Goal: Task Accomplishment & Management: Complete application form

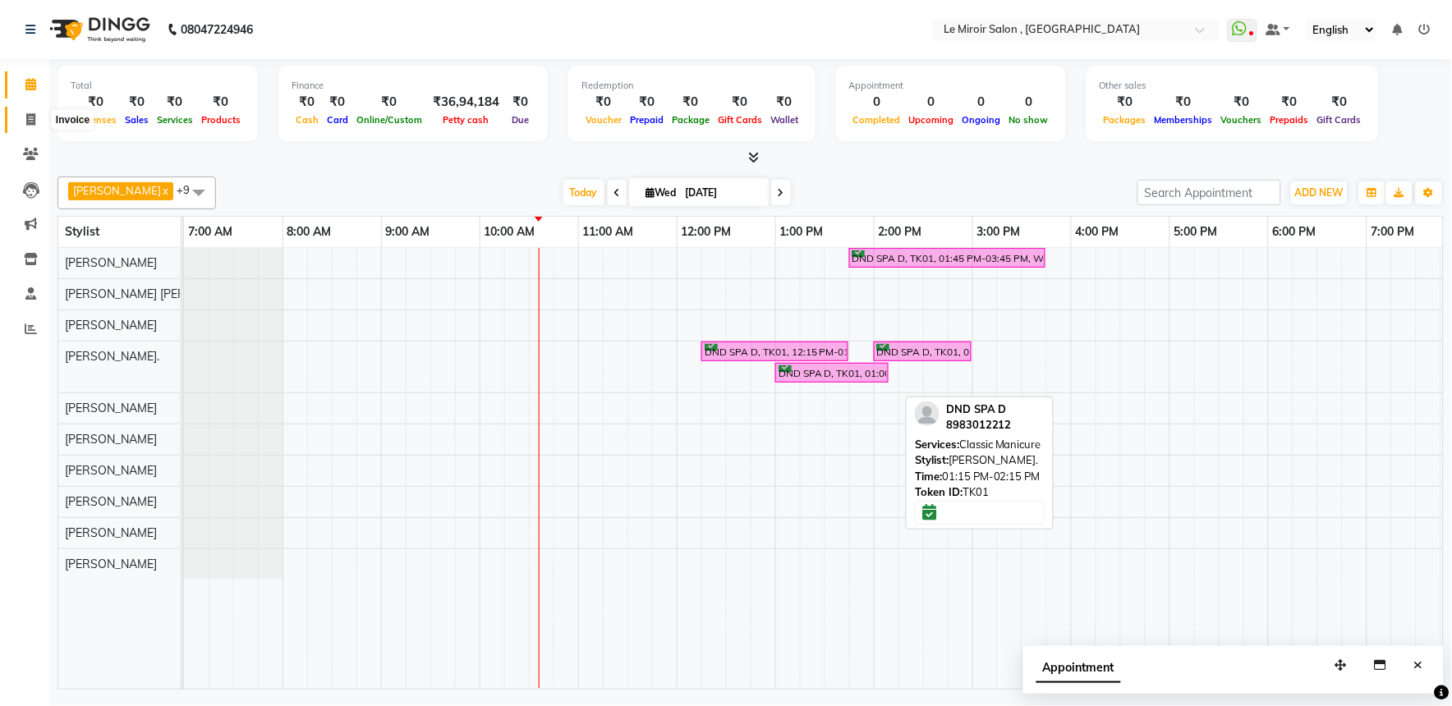
click at [29, 126] on icon at bounding box center [30, 119] width 9 height 12
select select "service"
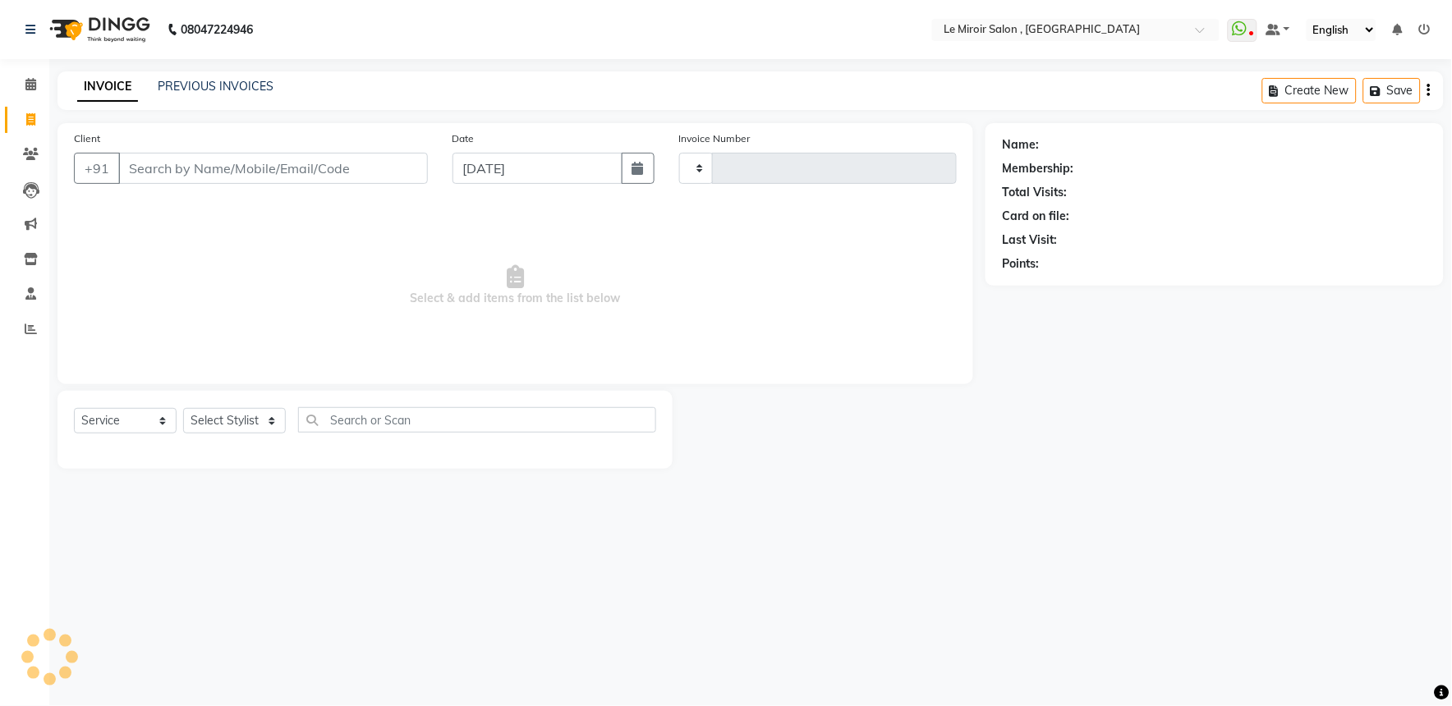
type input "1542"
select select "53"
click at [243, 168] on input "Client" at bounding box center [273, 168] width 310 height 31
paste input "9822532662"
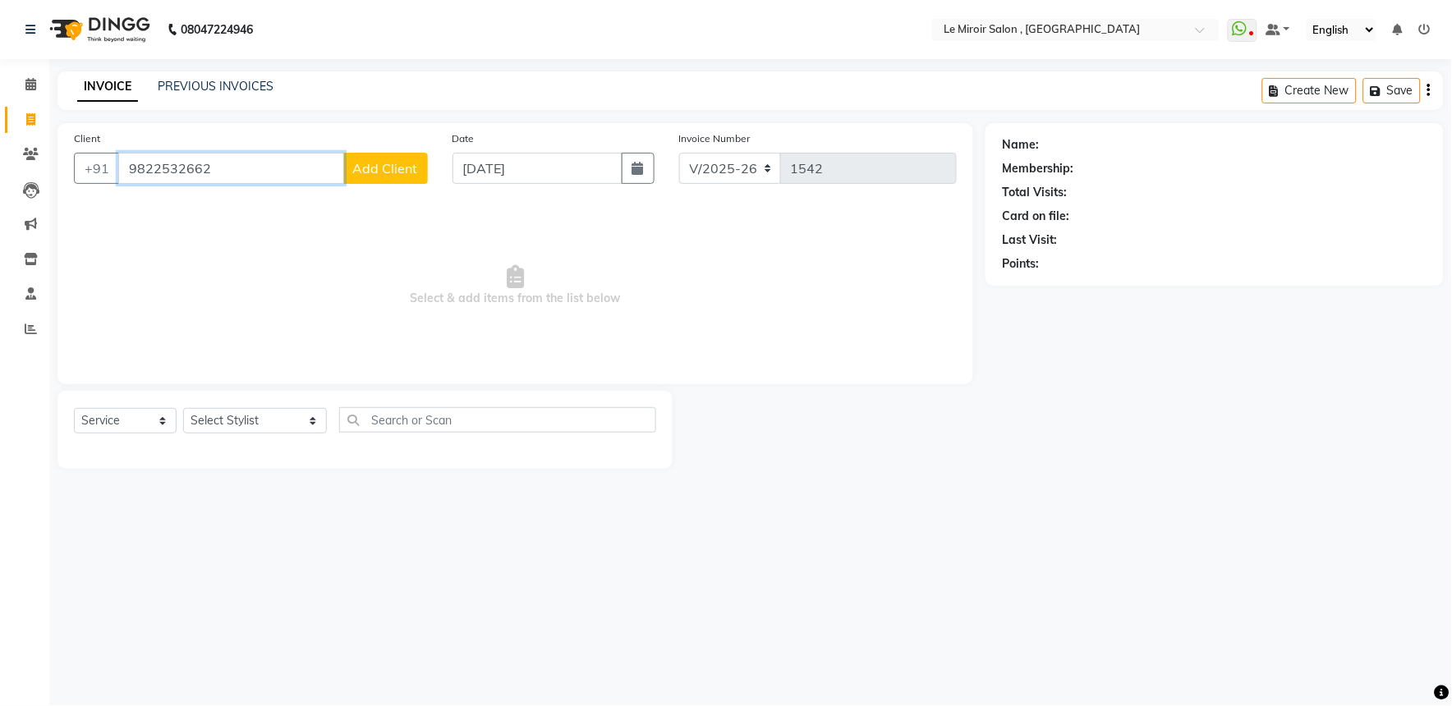
type input "9822532662"
click at [384, 169] on span "Add Client" at bounding box center [385, 168] width 65 height 16
select select "22"
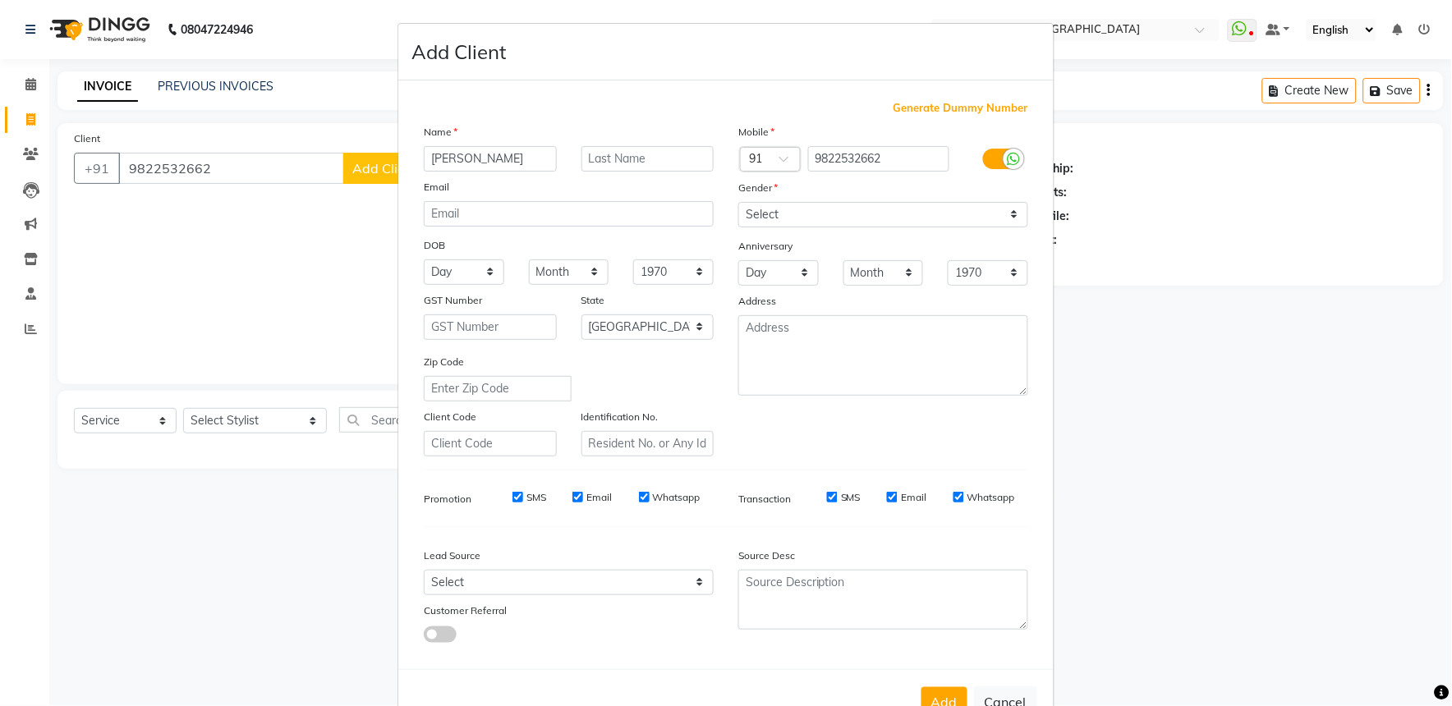
type input "[PERSON_NAME]"
type input "[PERSON_NAME]."
click at [553, 223] on input "email" at bounding box center [569, 213] width 290 height 25
type input "[EMAIL_ADDRESS][DOMAIN_NAME]"
click at [477, 280] on select "Day 01 02 03 04 05 06 07 08 09 10 11 12 13 14 15 16 17 18 19 20 21 22 23 24 25 …" at bounding box center [464, 272] width 80 height 25
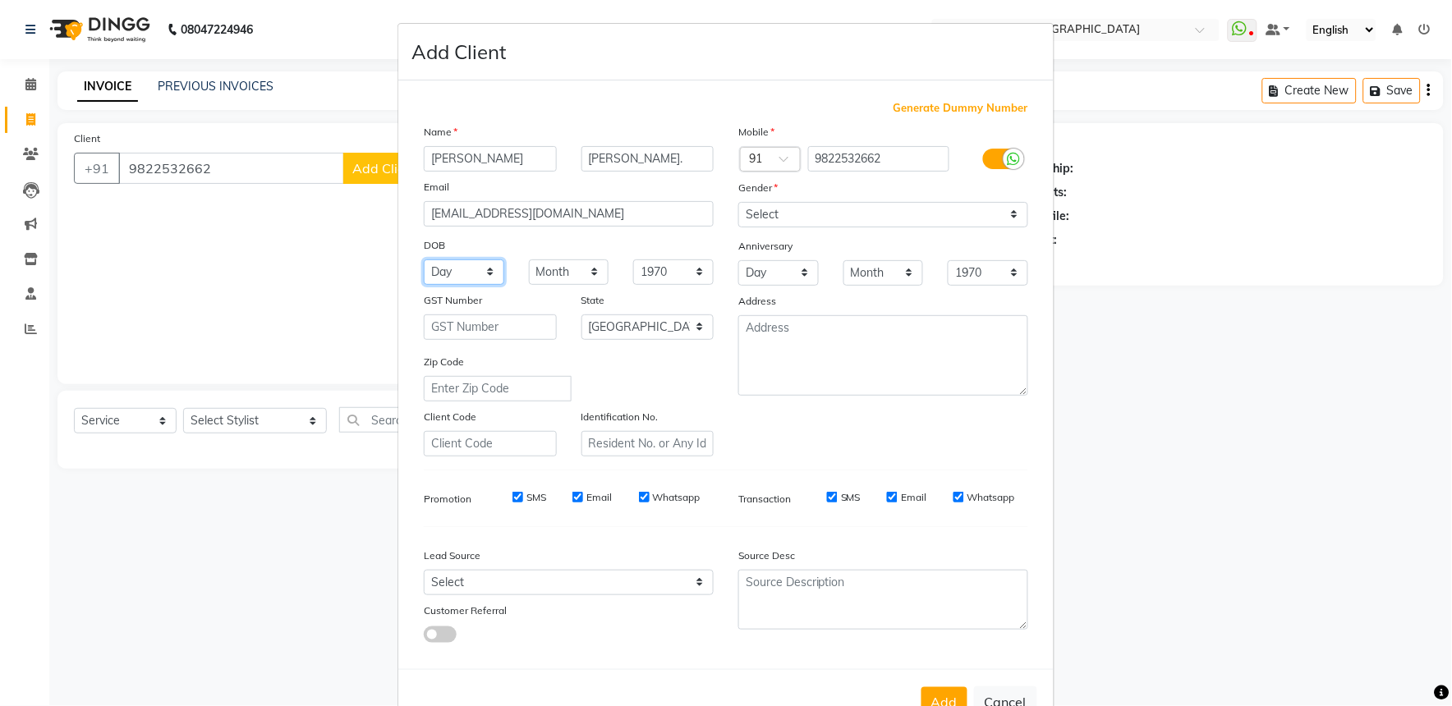
select select "06"
click at [424, 260] on select "Day 01 02 03 04 05 06 07 08 09 10 11 12 13 14 15 16 17 18 19 20 21 22 23 24 25 …" at bounding box center [464, 272] width 80 height 25
click at [569, 273] on select "Month January February March April May June July August September October Novem…" at bounding box center [569, 272] width 80 height 25
select select "07"
click at [529, 260] on select "Month January February March April May June July August September October Novem…" at bounding box center [569, 272] width 80 height 25
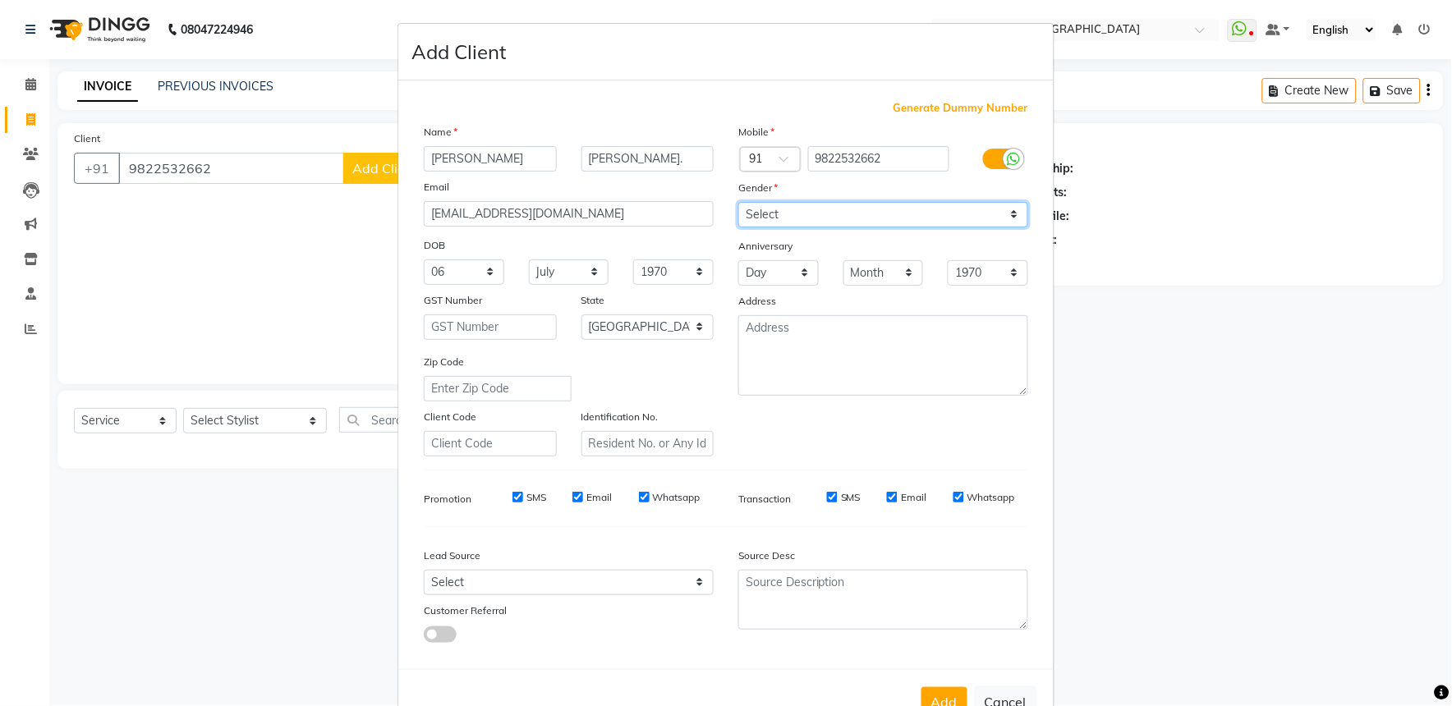
click at [818, 211] on select "Select [DEMOGRAPHIC_DATA] [DEMOGRAPHIC_DATA] Other Prefer Not To Say" at bounding box center [883, 214] width 290 height 25
select select "[DEMOGRAPHIC_DATA]"
click at [738, 202] on select "Select [DEMOGRAPHIC_DATA] [DEMOGRAPHIC_DATA] Other Prefer Not To Say" at bounding box center [883, 214] width 290 height 25
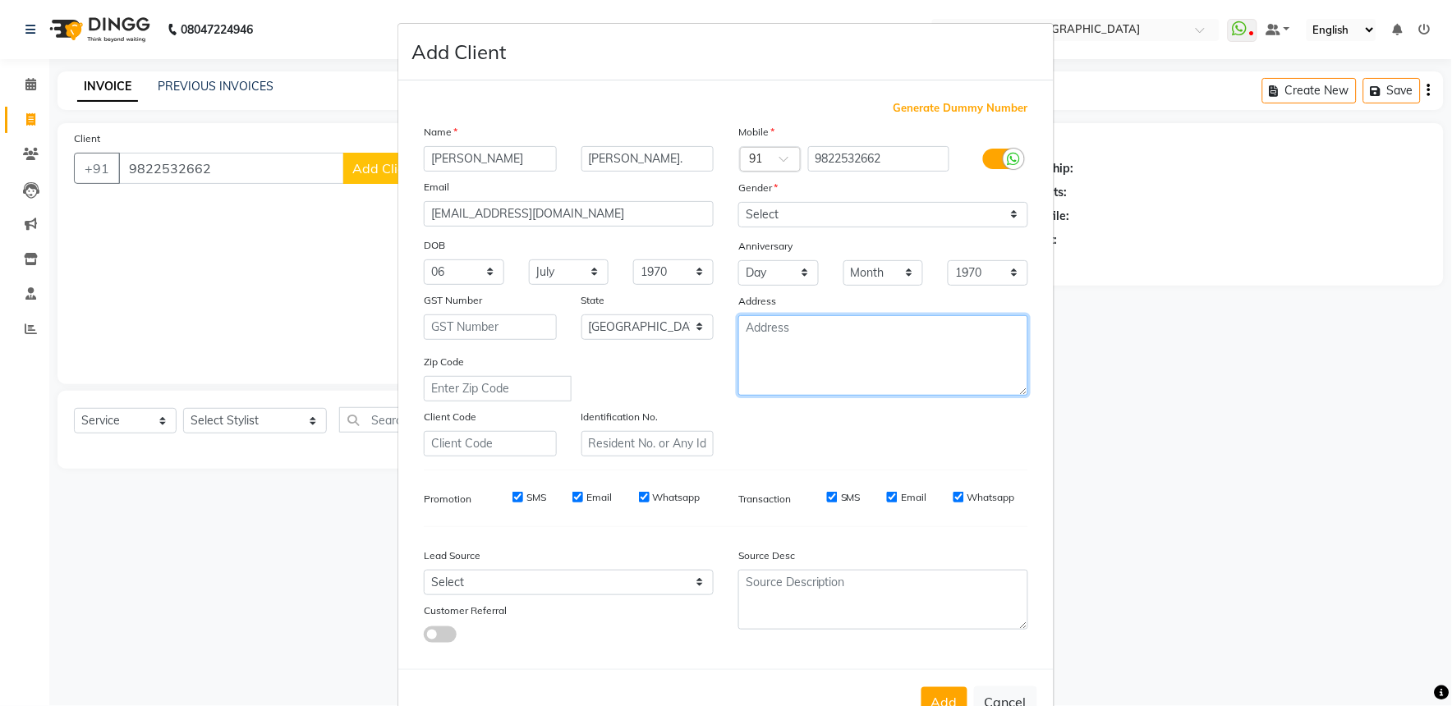
click at [807, 368] on textarea at bounding box center [883, 355] width 290 height 80
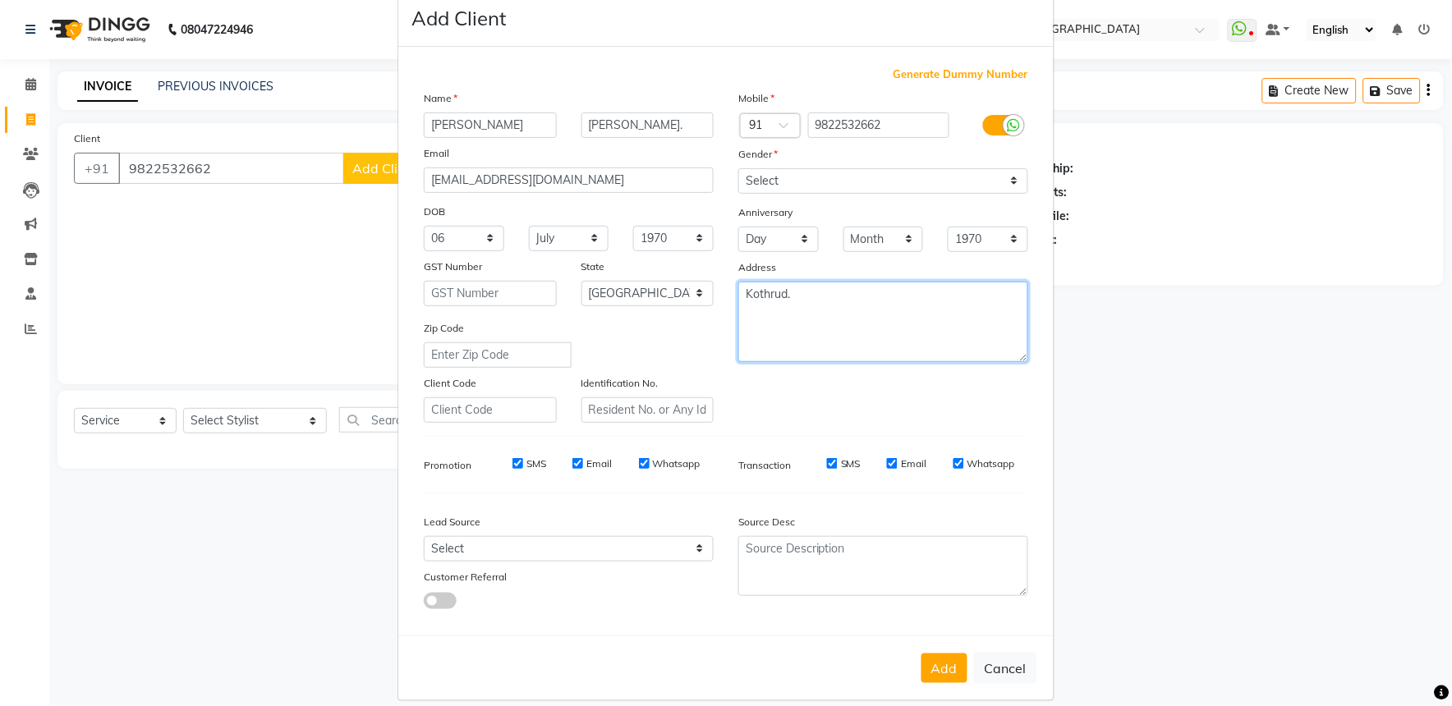
scroll to position [53, 0]
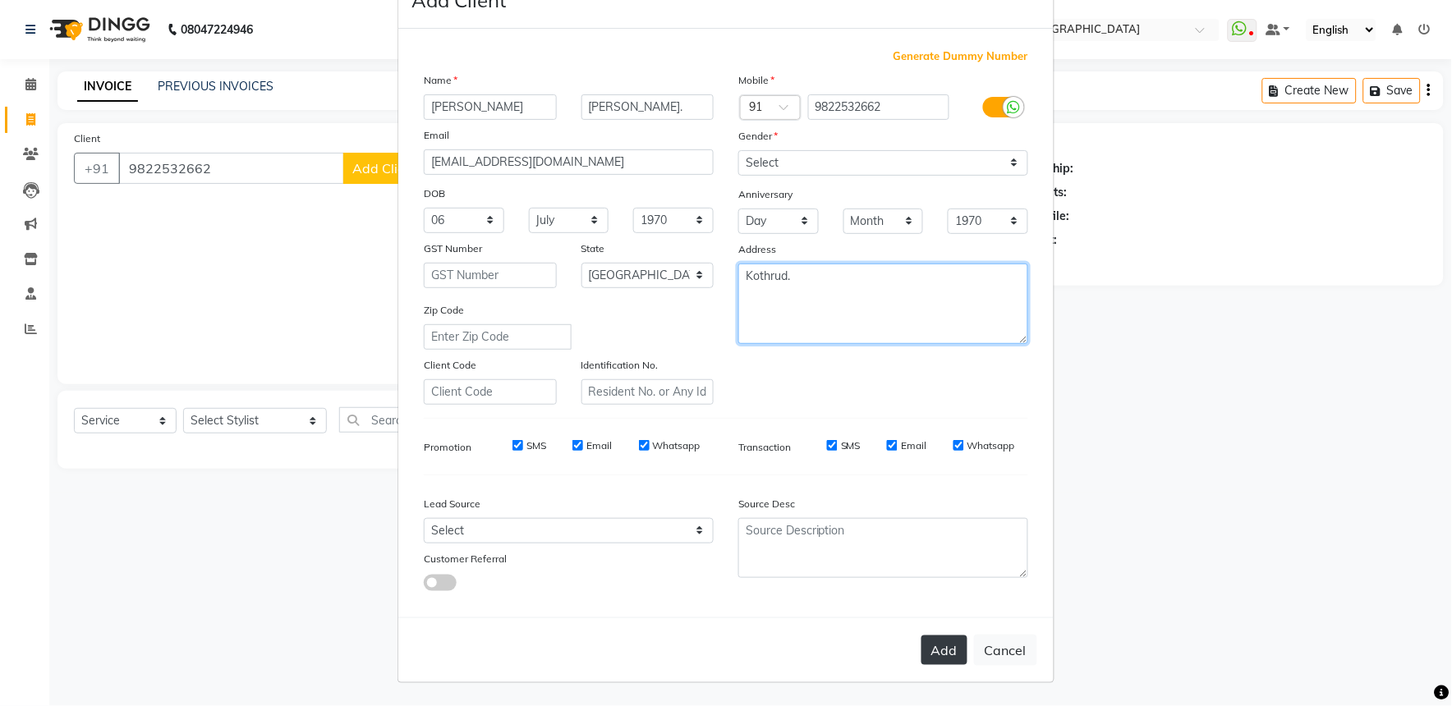
type textarea "Kothrud."
click at [938, 651] on button "Add" at bounding box center [945, 651] width 46 height 30
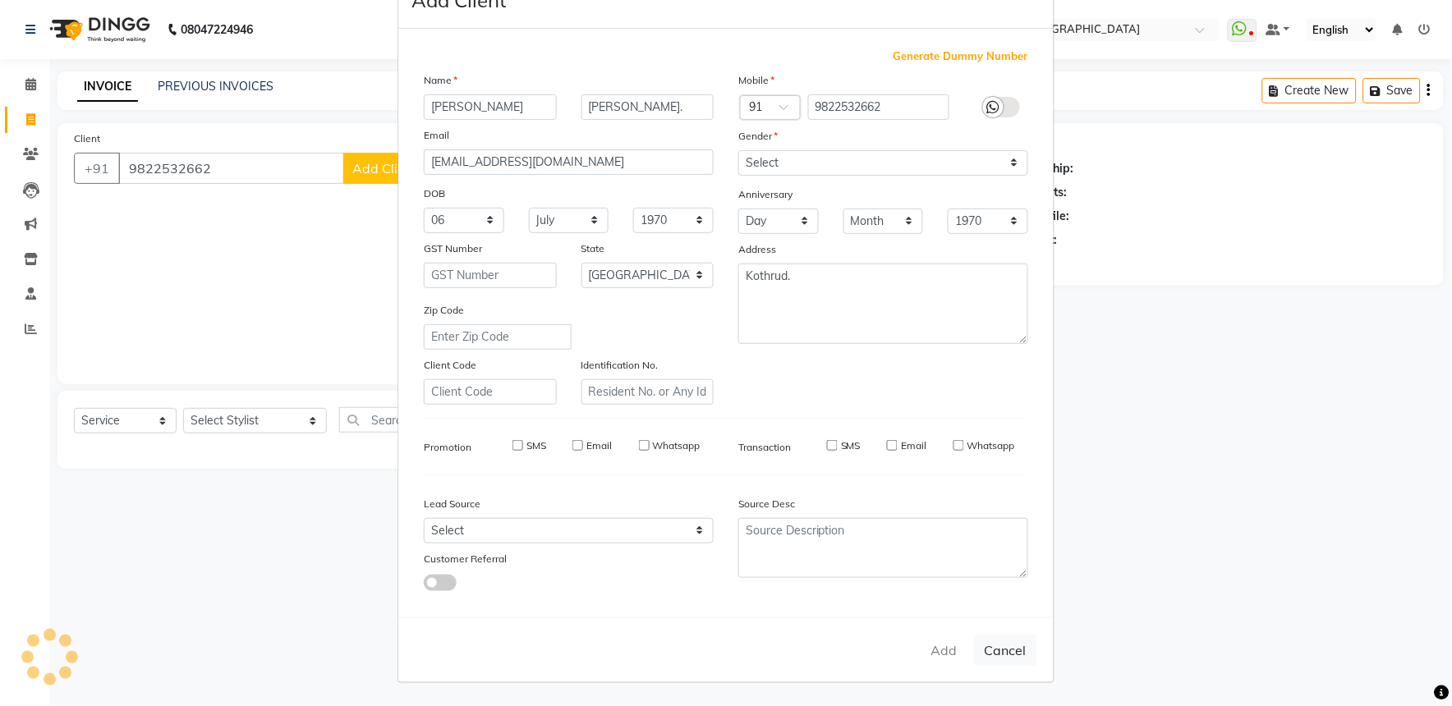
select select
select select "null"
select select
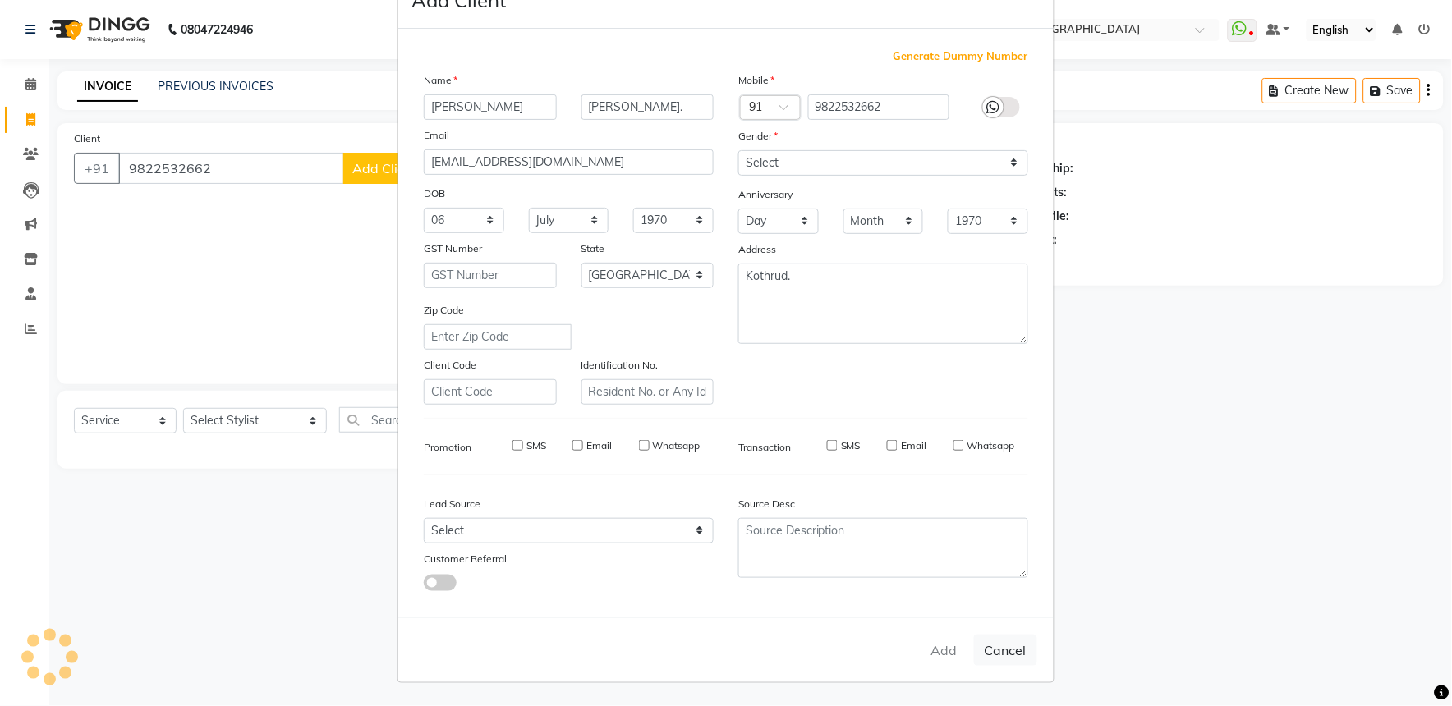
select select
checkbox input "false"
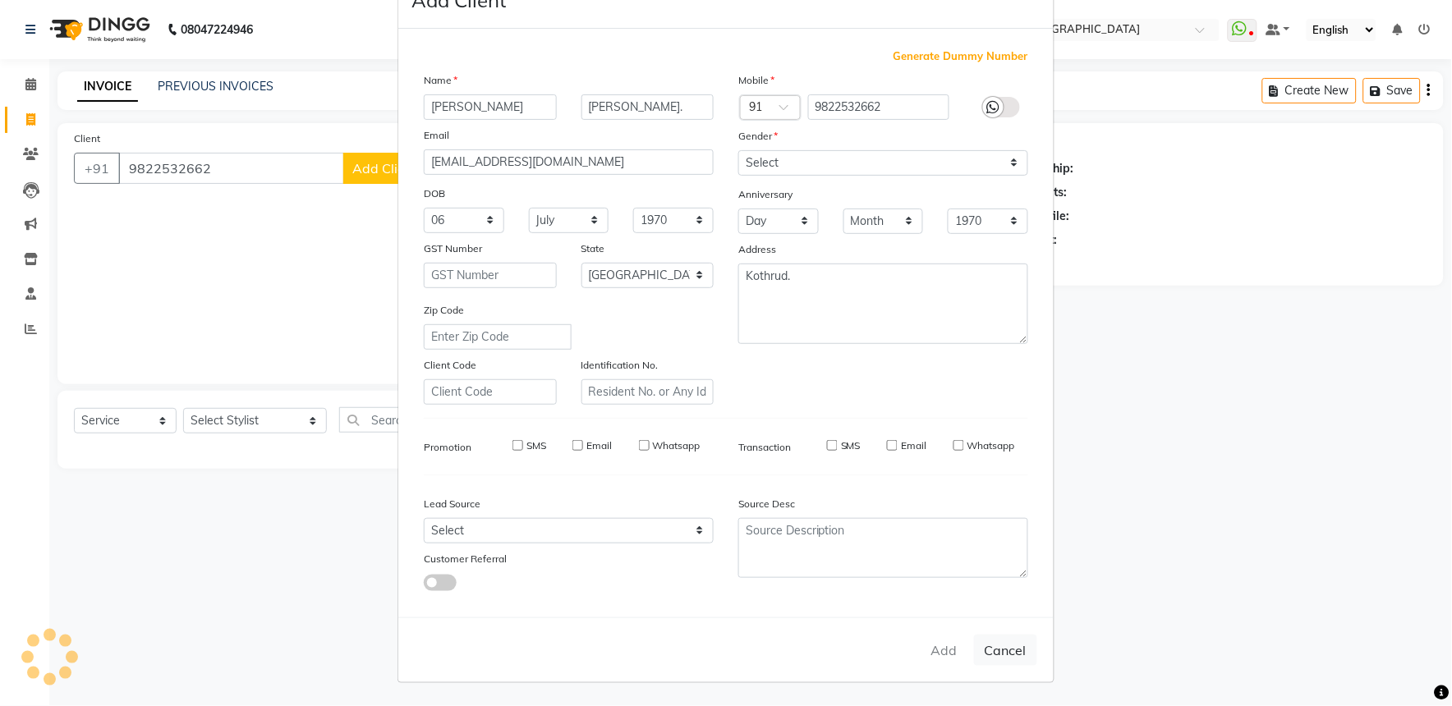
checkbox input "false"
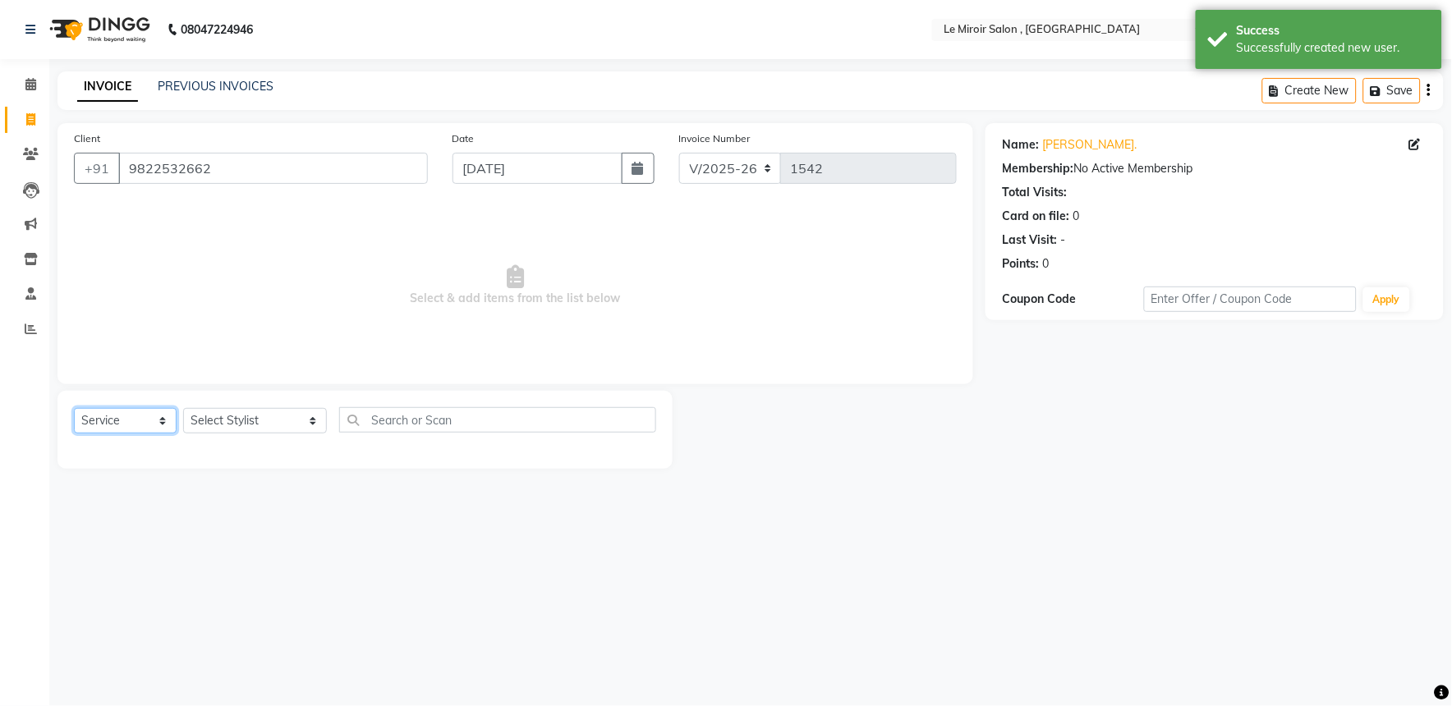
click at [143, 422] on select "Select Service Product Membership Package Voucher Prepaid Gift Card" at bounding box center [125, 420] width 103 height 25
click at [74, 409] on select "Select Service Product Membership Package Voucher Prepaid Gift Card" at bounding box center [125, 420] width 103 height 25
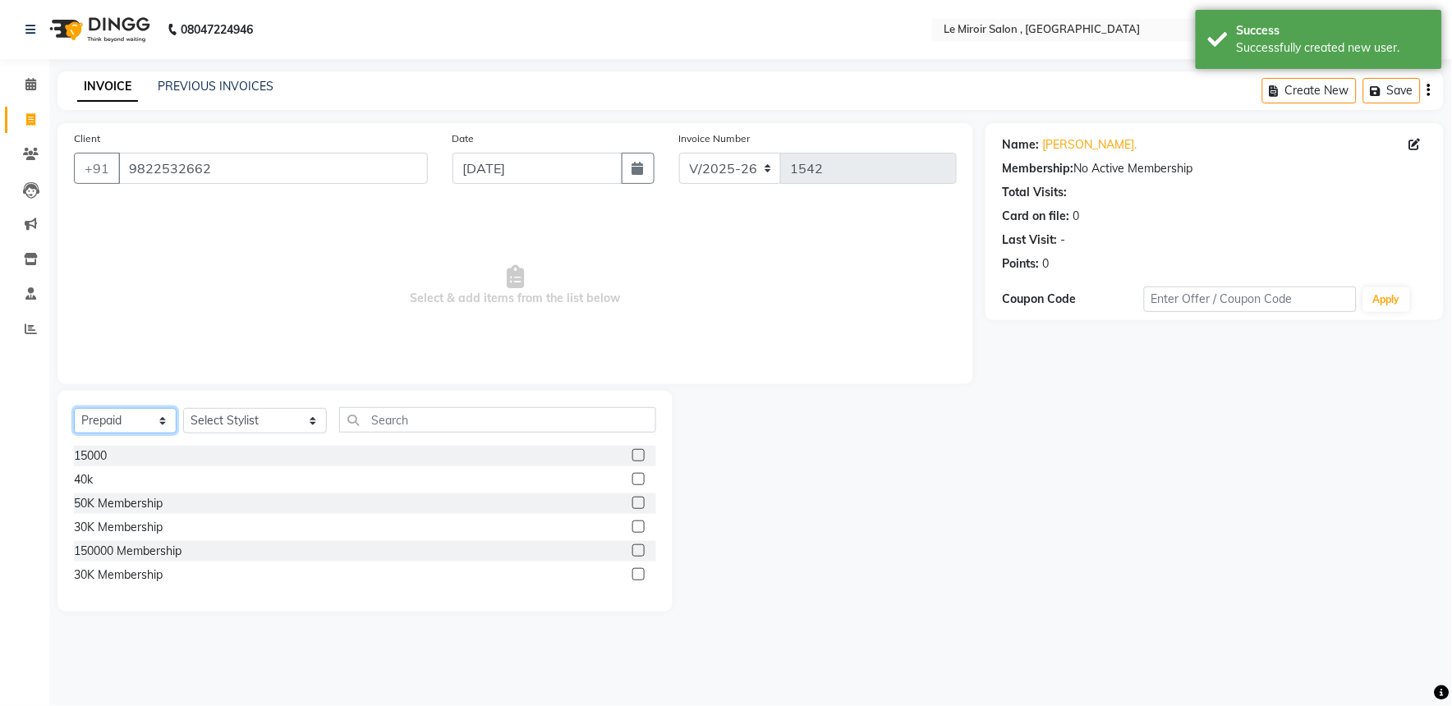
click at [152, 416] on select "Select Service Product Membership Package Voucher Prepaid Gift Card" at bounding box center [125, 420] width 103 height 25
select select "V"
click at [74, 409] on select "Select Service Product Membership Package Voucher Prepaid Gift Card" at bounding box center [125, 420] width 103 height 25
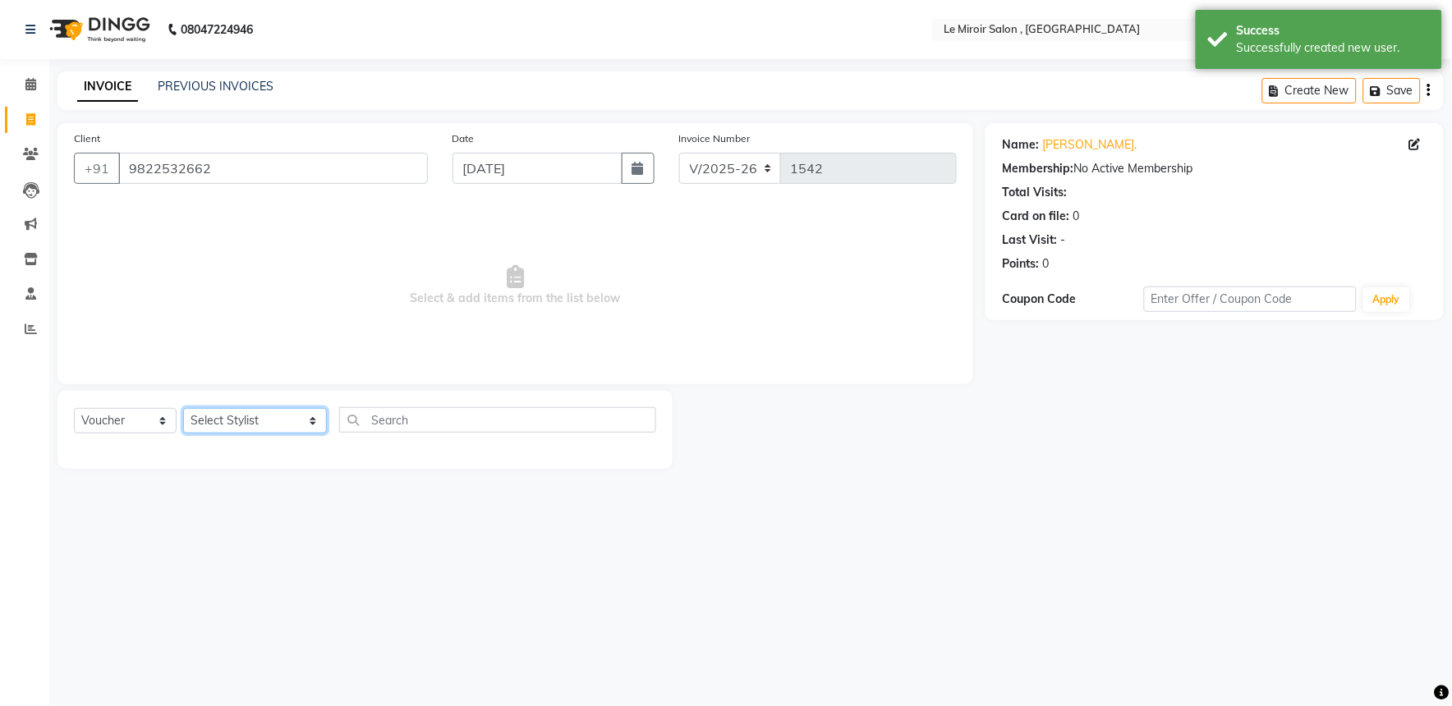
click at [220, 421] on select "Select Stylist [PERSON_NAME] [PERSON_NAME] CA [PERSON_NAME] [PERSON_NAME] Front…" at bounding box center [255, 420] width 144 height 25
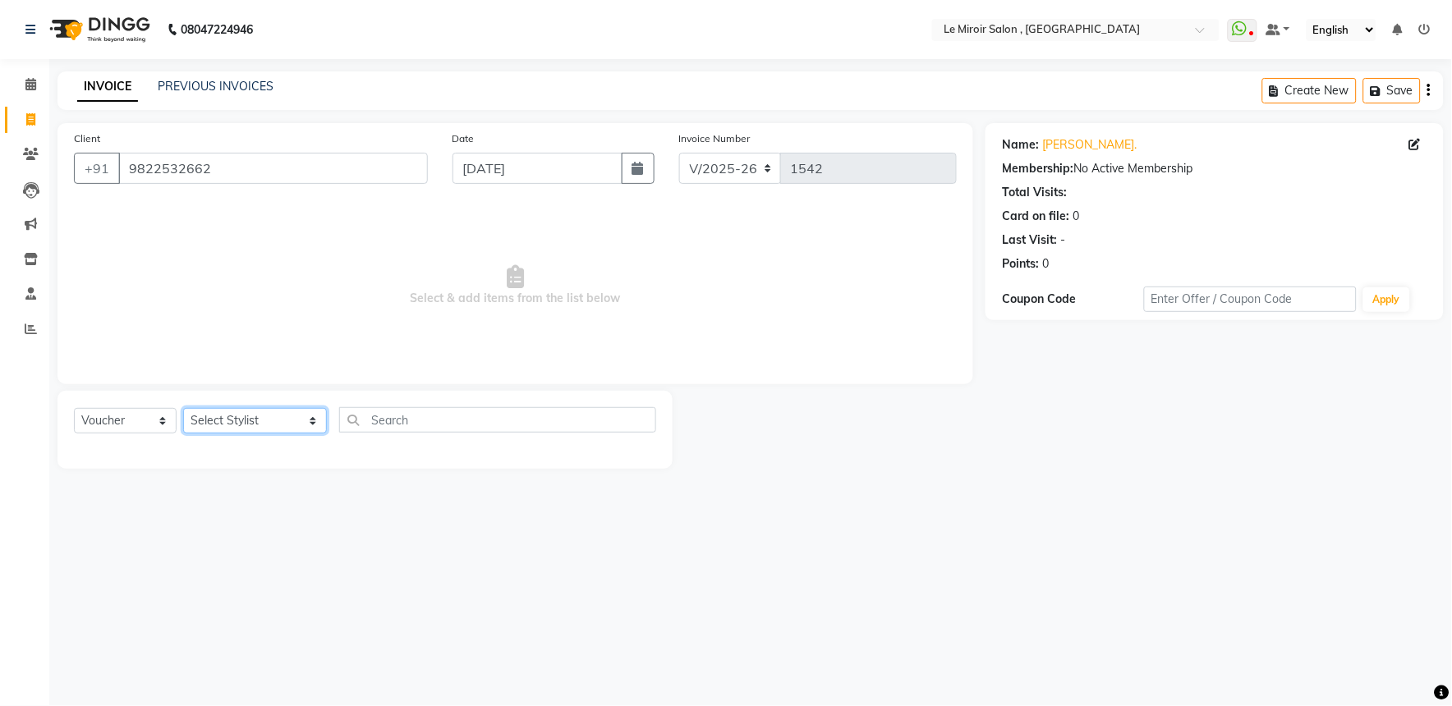
select select "48396"
click at [183, 409] on select "Select Stylist [PERSON_NAME] [PERSON_NAME] CA [PERSON_NAME] [PERSON_NAME] Front…" at bounding box center [255, 420] width 144 height 25
click at [137, 419] on select "Select Service Product Membership Package Voucher Prepaid Gift Card" at bounding box center [125, 420] width 103 height 25
click at [74, 409] on select "Select Service Product Membership Package Voucher Prepaid Gift Card" at bounding box center [125, 420] width 103 height 25
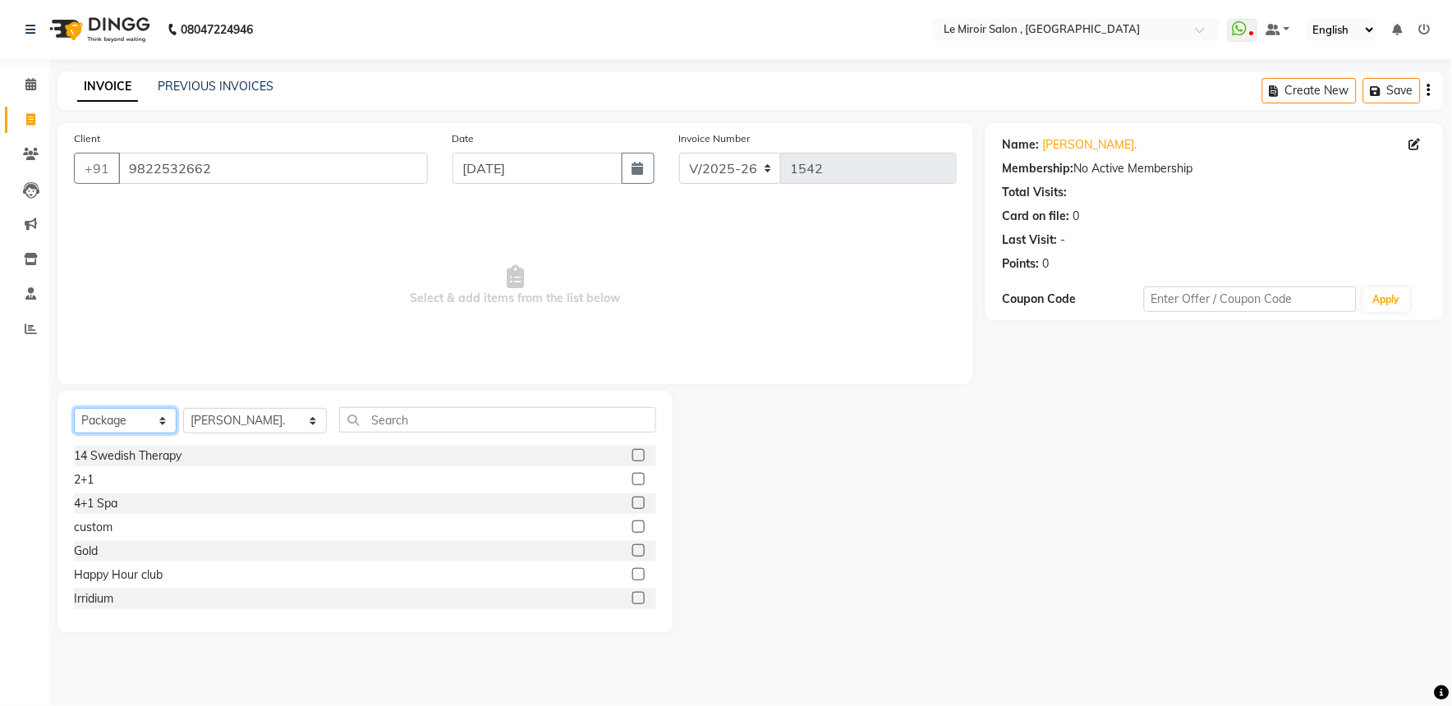
scroll to position [91, 0]
click at [159, 425] on select "Select Service Product Membership Package Voucher Prepaid Gift Card" at bounding box center [125, 420] width 103 height 25
click at [74, 409] on select "Select Service Product Membership Package Voucher Prepaid Gift Card" at bounding box center [125, 420] width 103 height 25
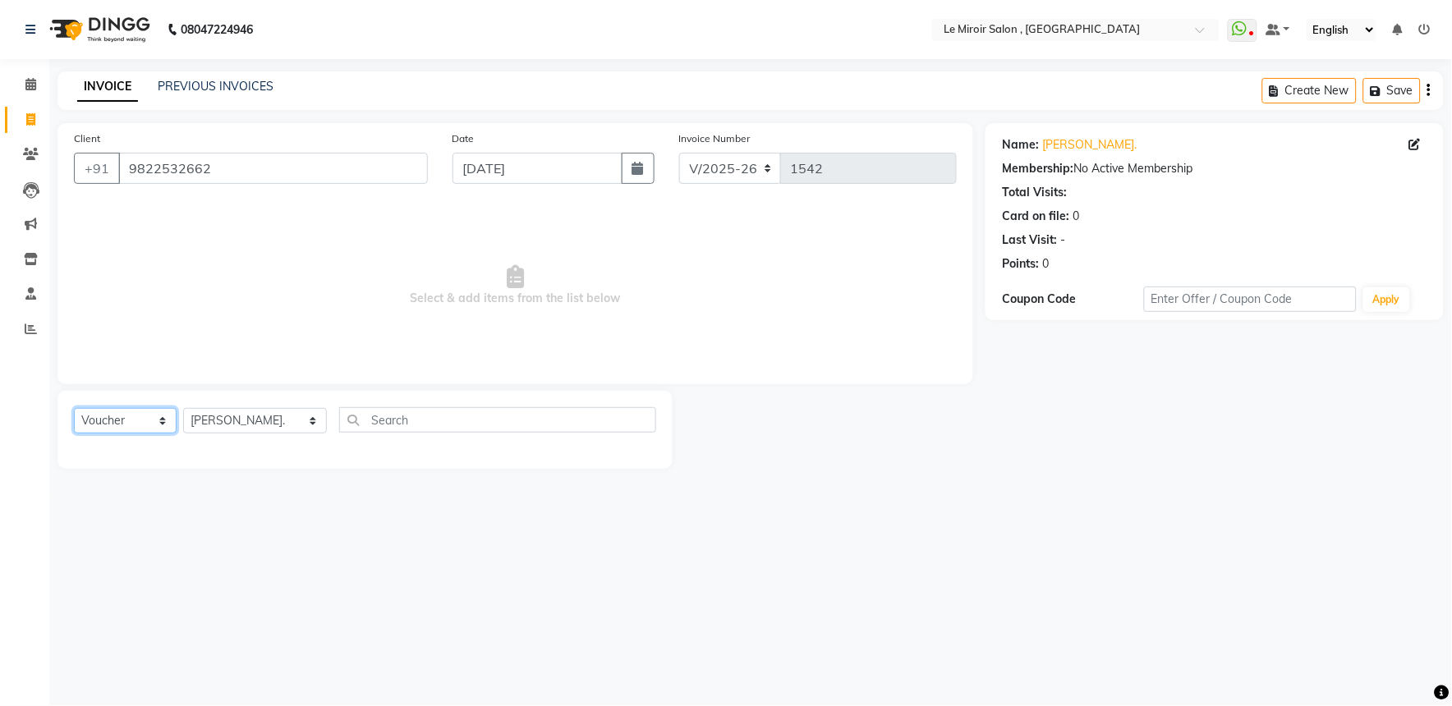
click at [148, 423] on select "Select Service Product Membership Package Voucher Prepaid Gift Card" at bounding box center [125, 420] width 103 height 25
select select "P"
click at [74, 409] on select "Select Service Product Membership Package Voucher Prepaid Gift Card" at bounding box center [125, 420] width 103 height 25
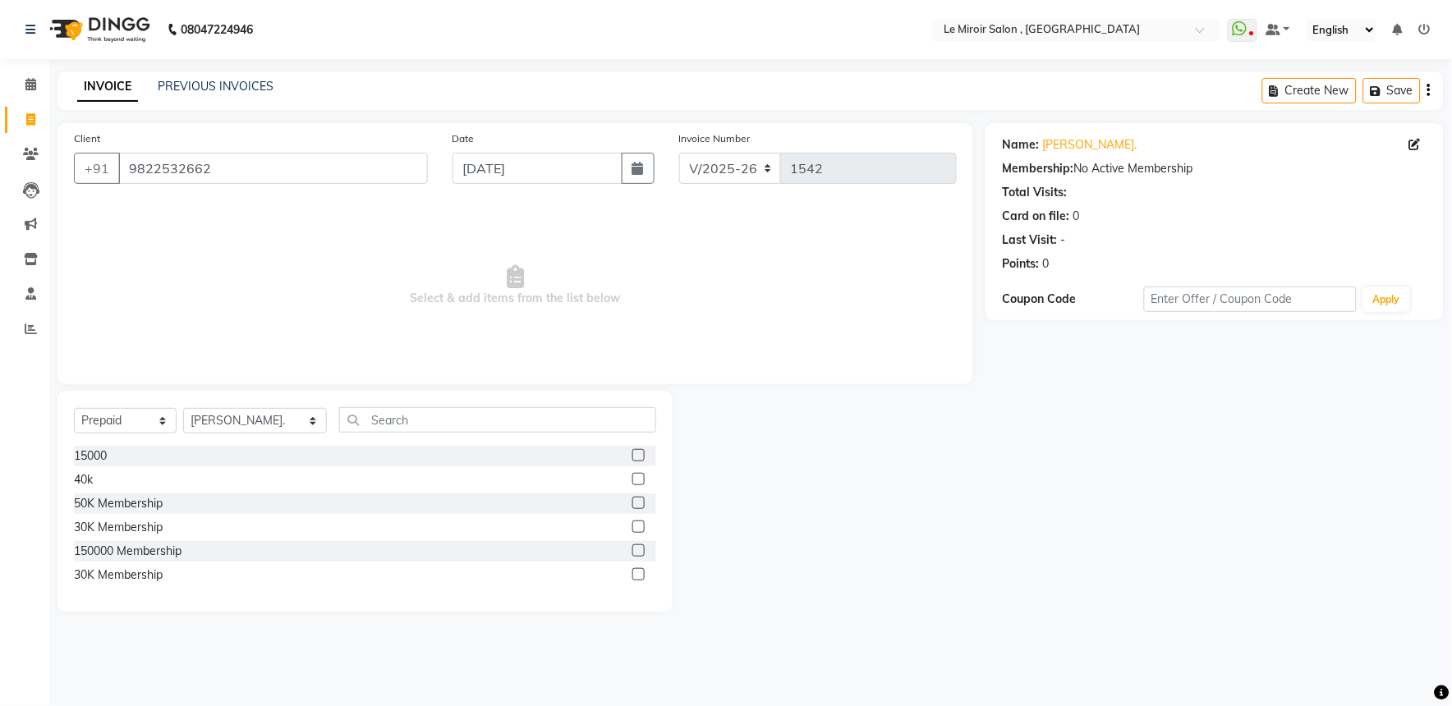
click at [634, 522] on label at bounding box center [638, 527] width 12 height 12
click at [634, 522] on input "checkbox" at bounding box center [637, 527] width 11 height 11
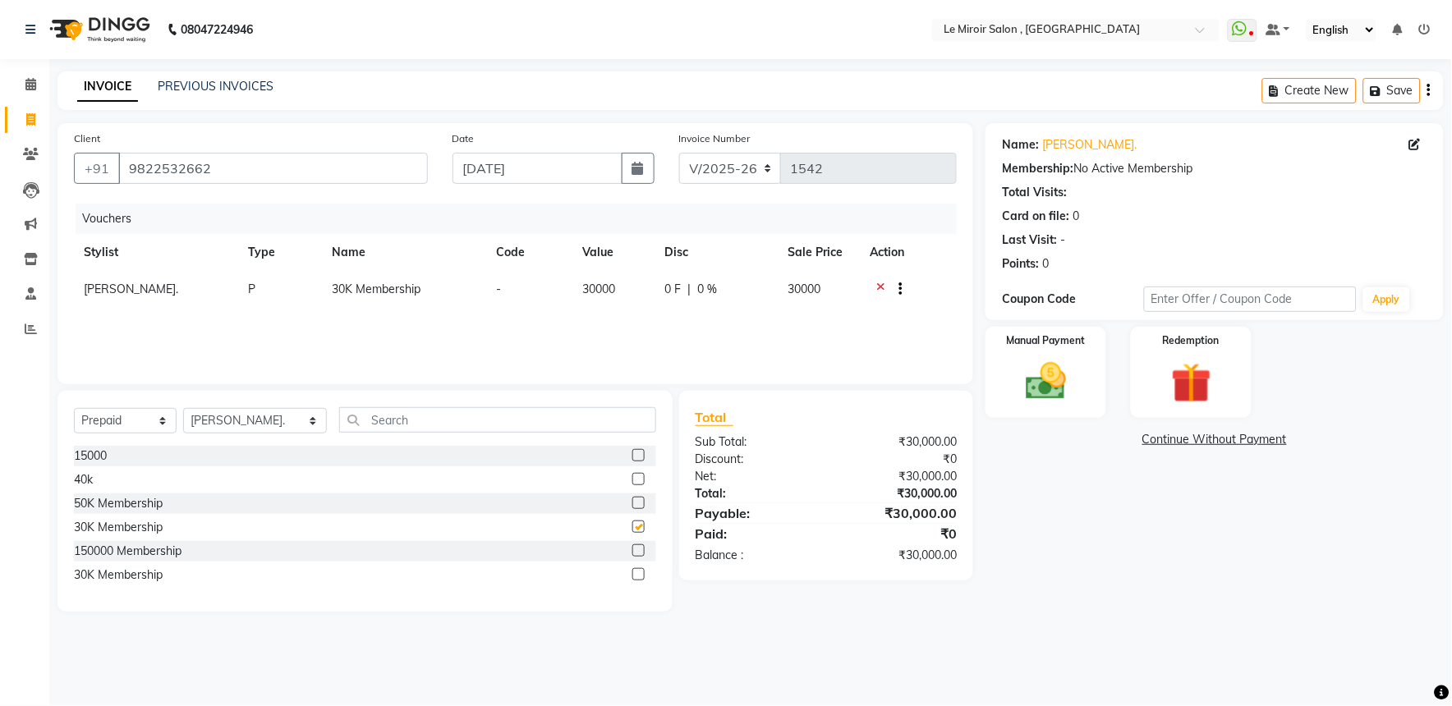
checkbox input "false"
click at [877, 285] on icon at bounding box center [880, 291] width 9 height 21
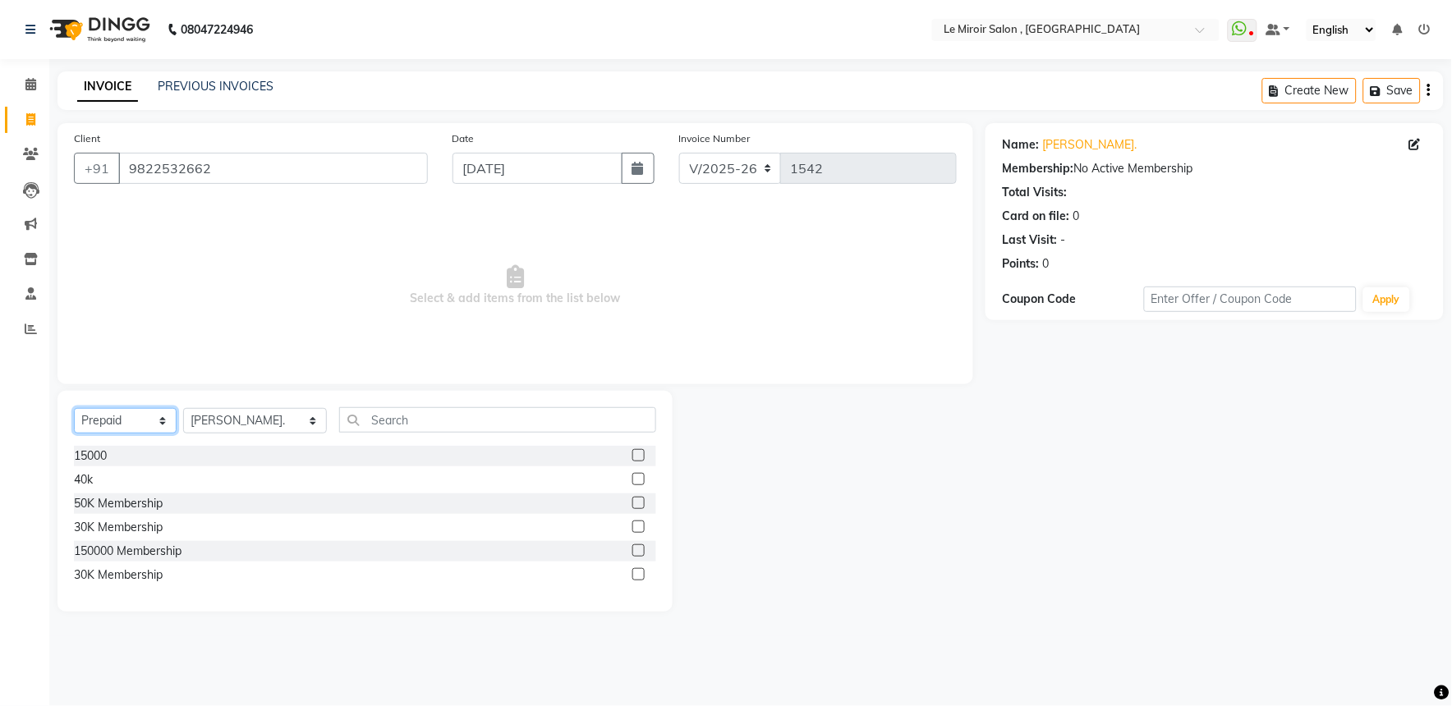
click at [151, 414] on select "Select Service Product Membership Package Voucher Prepaid Gift Card" at bounding box center [125, 420] width 103 height 25
click at [74, 409] on select "Select Service Product Membership Package Voucher Prepaid Gift Card" at bounding box center [125, 420] width 103 height 25
click at [137, 416] on select "Select Service Product Membership Package Voucher Prepaid Gift Card" at bounding box center [125, 420] width 103 height 25
click at [74, 409] on select "Select Service Product Membership Package Voucher Prepaid Gift Card" at bounding box center [125, 420] width 103 height 25
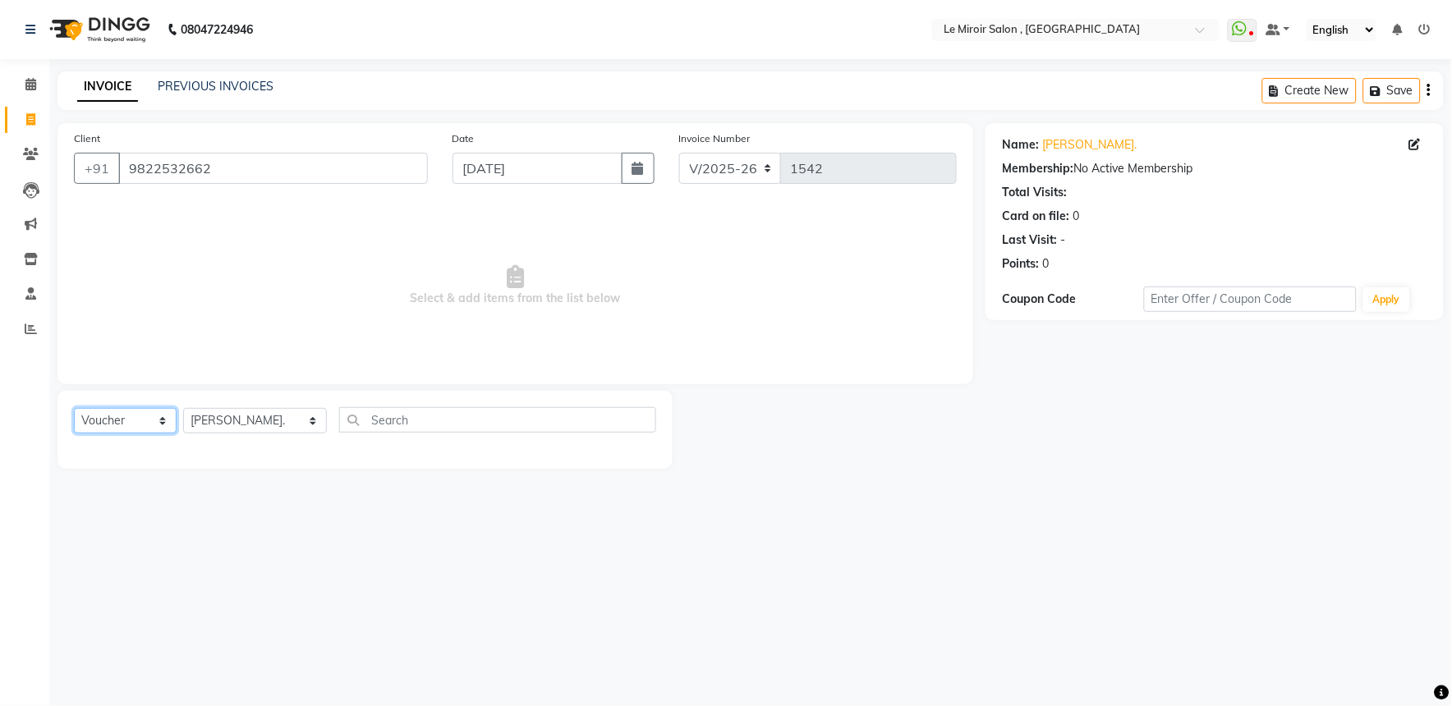
click at [161, 421] on select "Select Service Product Membership Package Voucher Prepaid Gift Card" at bounding box center [125, 420] width 103 height 25
select select "package"
click at [74, 409] on select "Select Service Product Membership Package Voucher Prepaid Gift Card" at bounding box center [125, 420] width 103 height 25
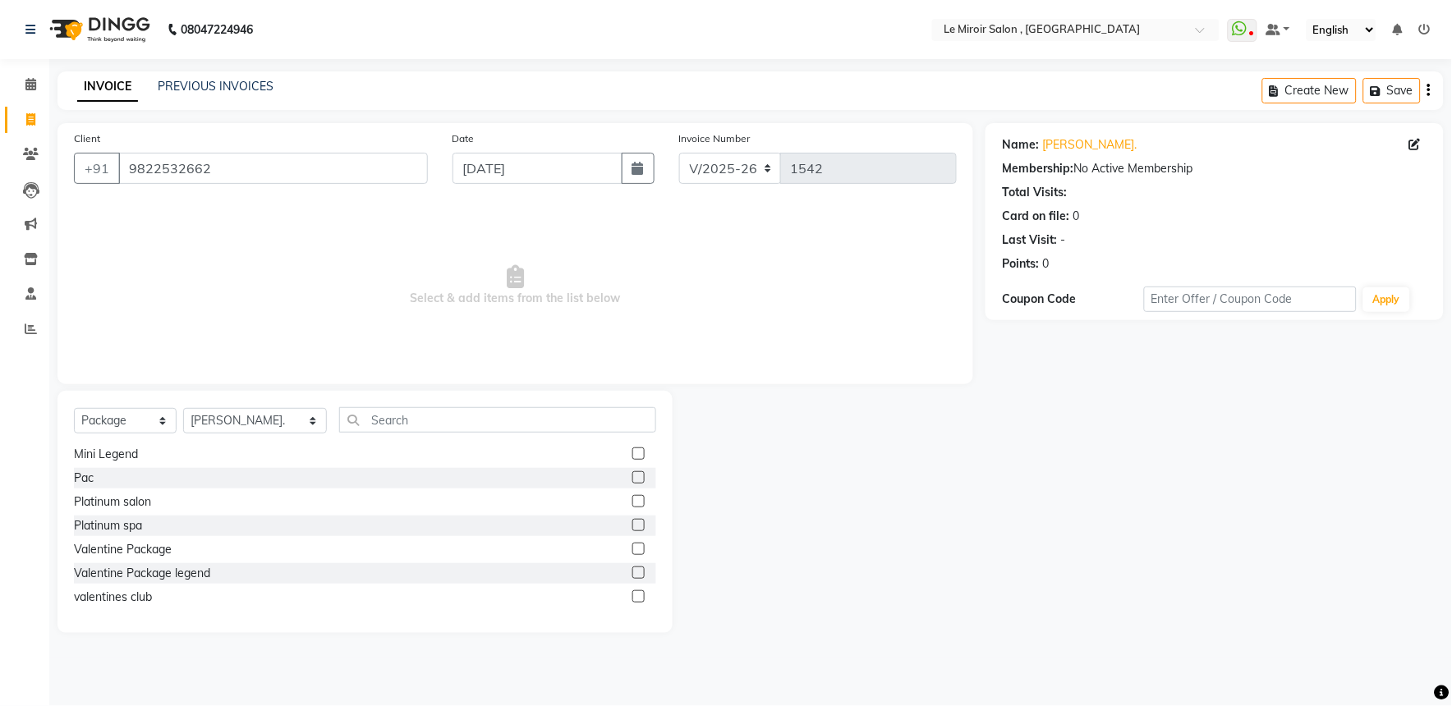
click at [632, 526] on label at bounding box center [638, 525] width 12 height 12
click at [632, 526] on input "checkbox" at bounding box center [637, 526] width 11 height 11
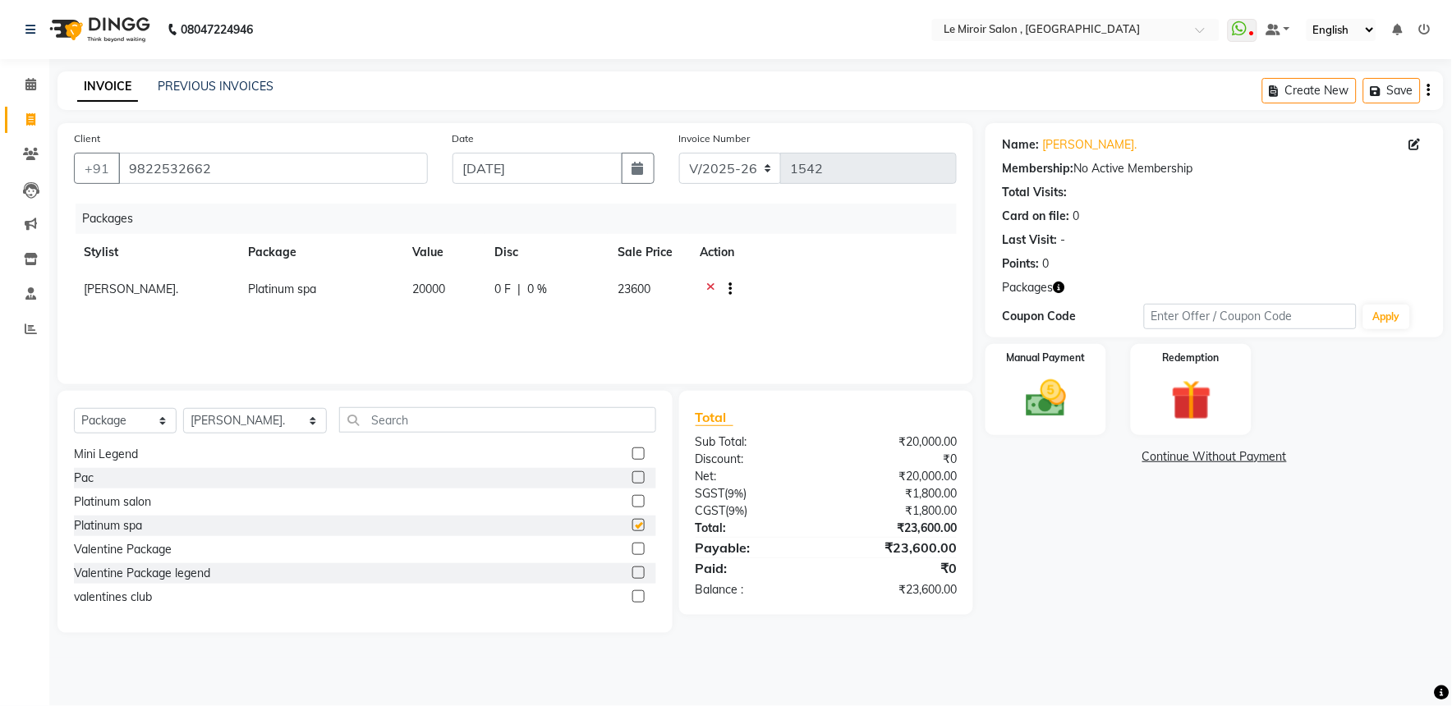
checkbox input "false"
click at [632, 501] on label at bounding box center [638, 501] width 12 height 12
click at [632, 501] on input "checkbox" at bounding box center [637, 502] width 11 height 11
checkbox input "false"
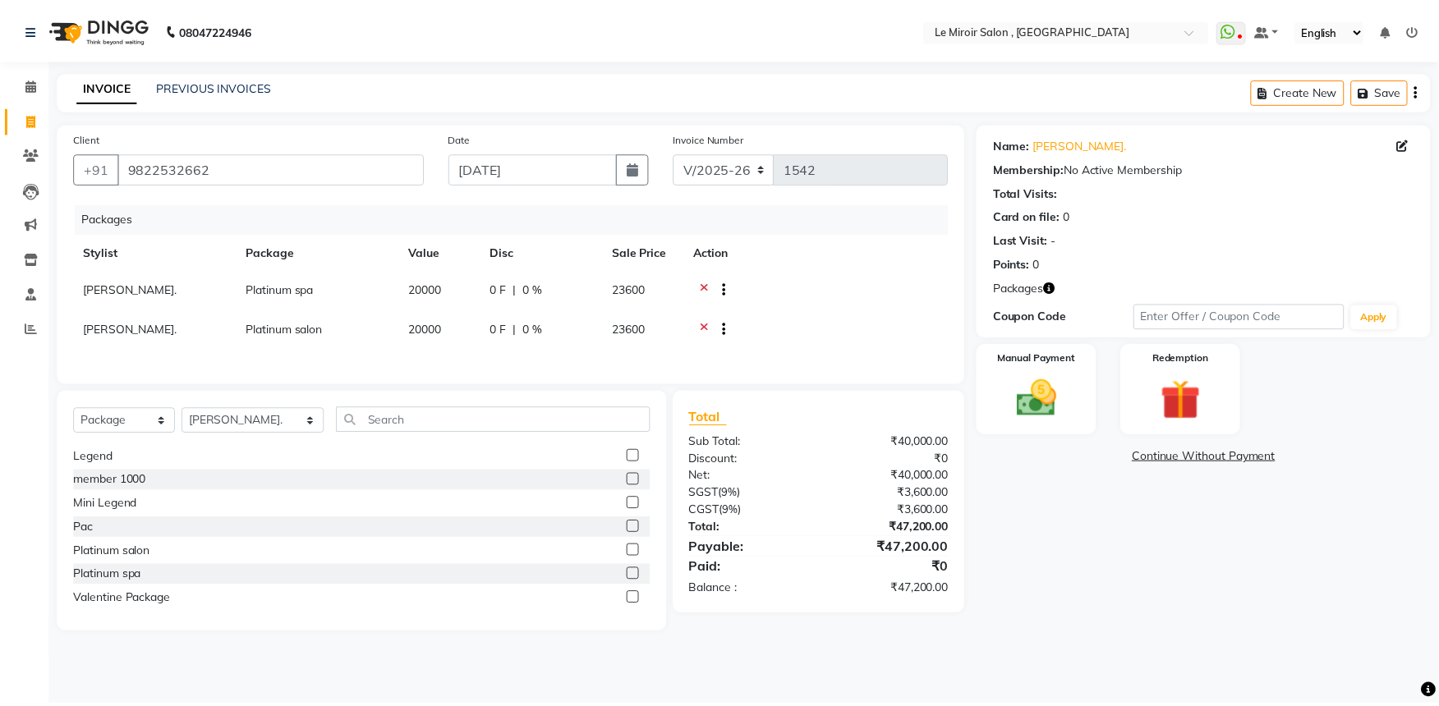
scroll to position [125, 0]
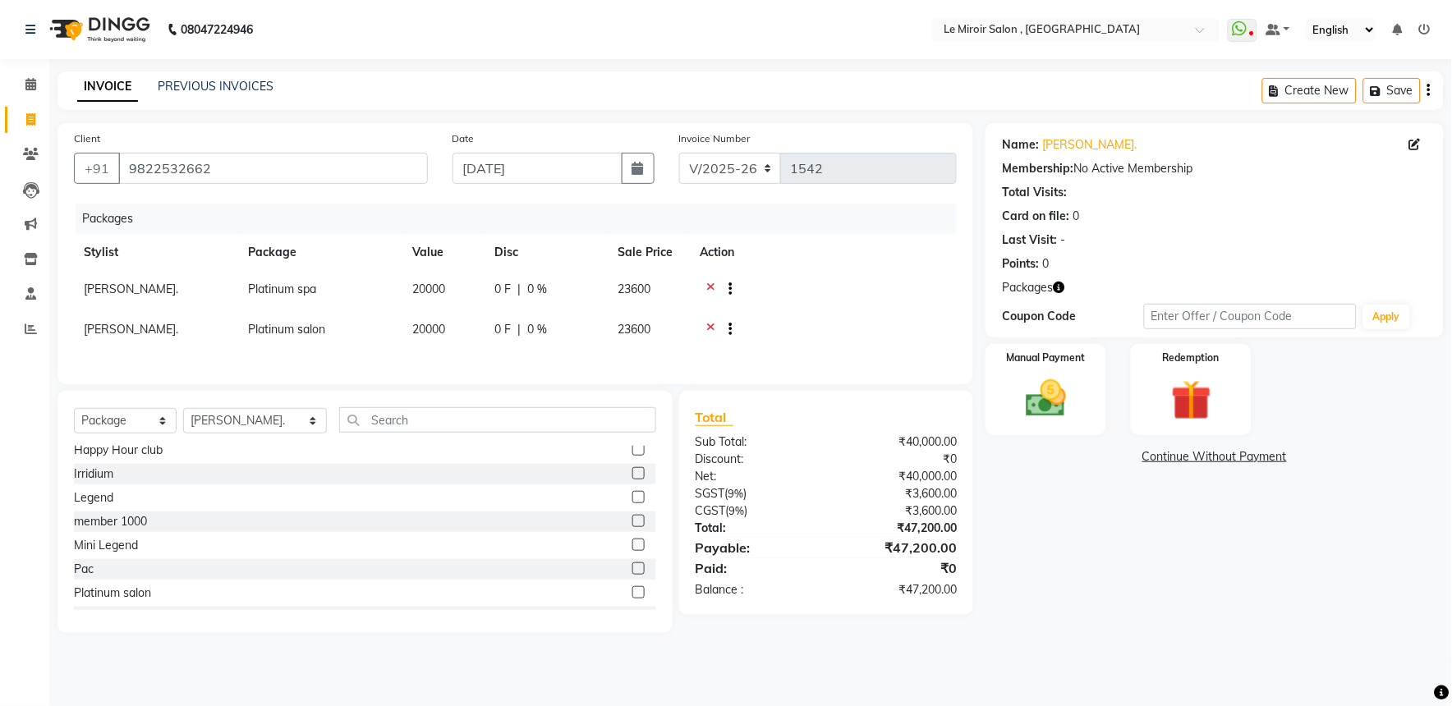
click at [632, 480] on label at bounding box center [638, 473] width 12 height 12
click at [632, 480] on input "checkbox" at bounding box center [637, 474] width 11 height 11
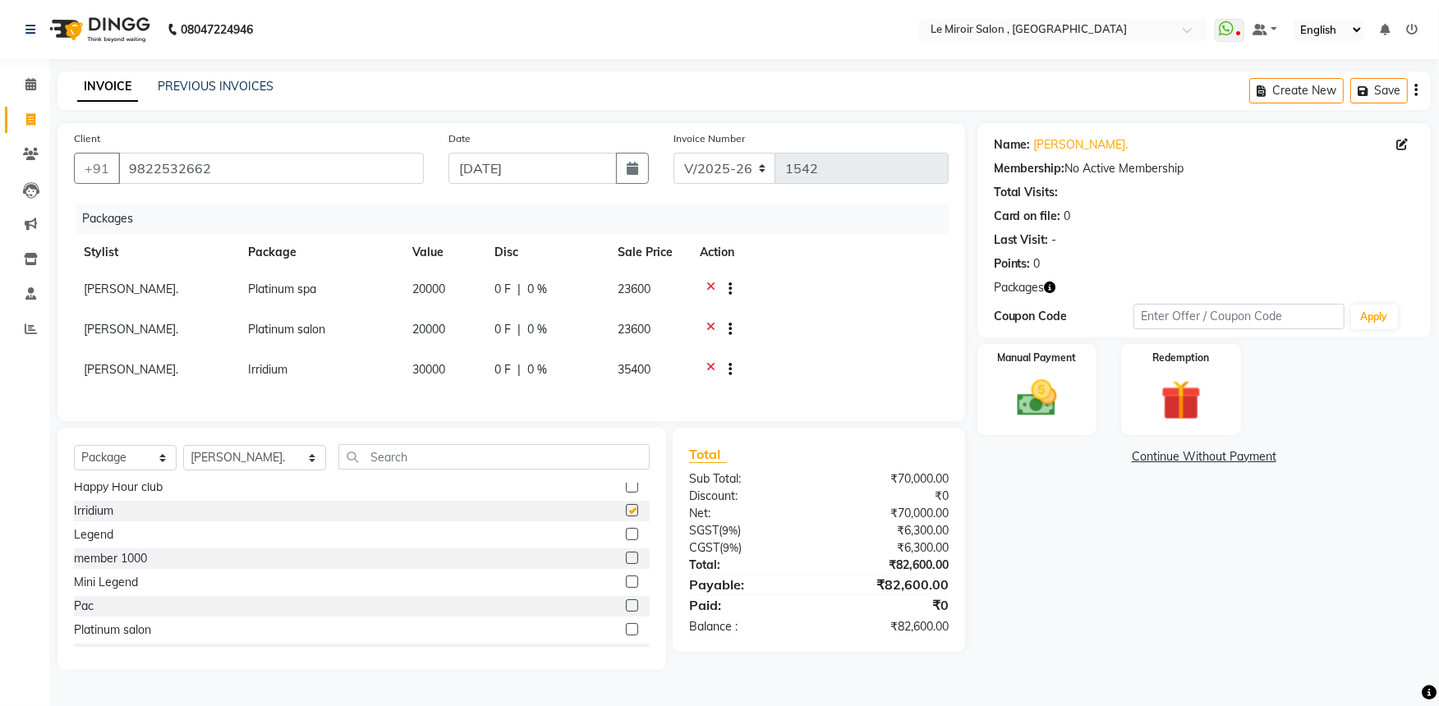
checkbox input "false"
click at [710, 285] on icon at bounding box center [710, 291] width 9 height 21
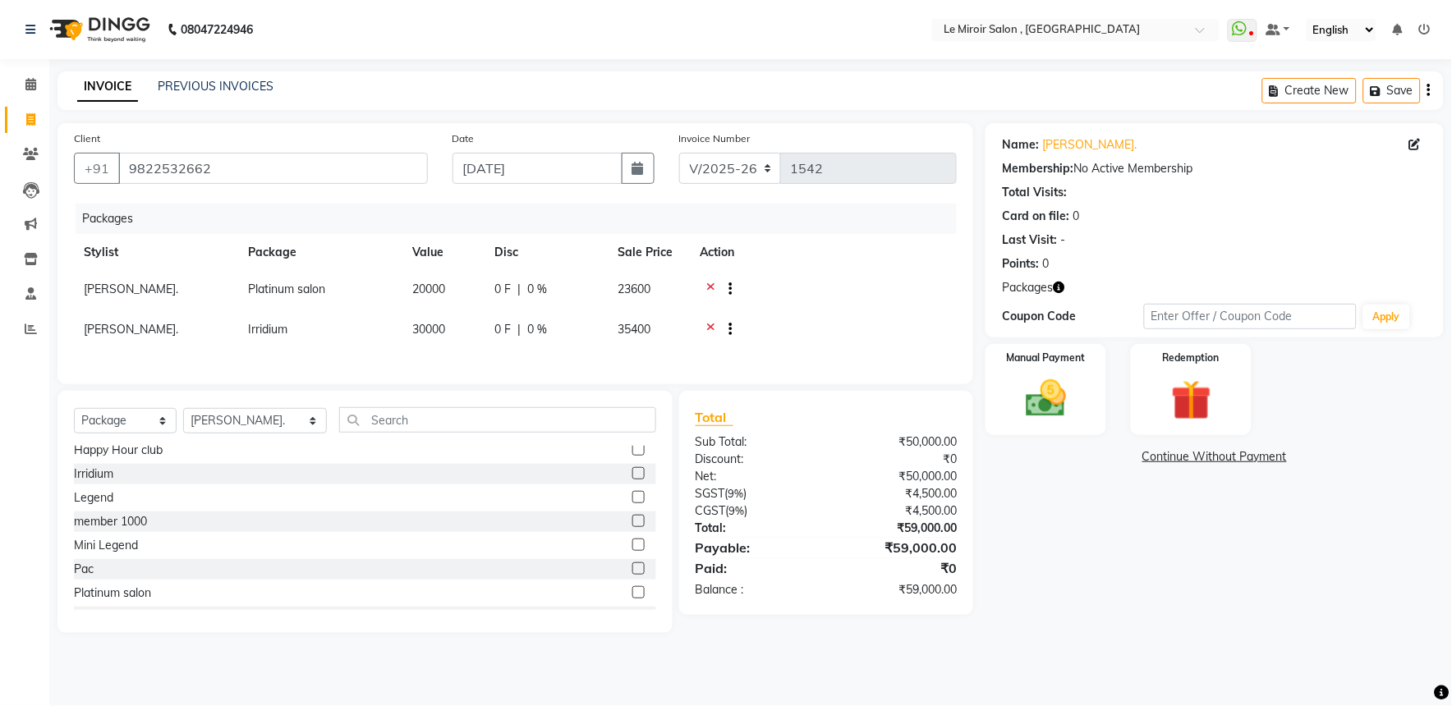
click at [710, 285] on icon at bounding box center [710, 291] width 9 height 21
click at [1181, 382] on img at bounding box center [1191, 401] width 68 height 53
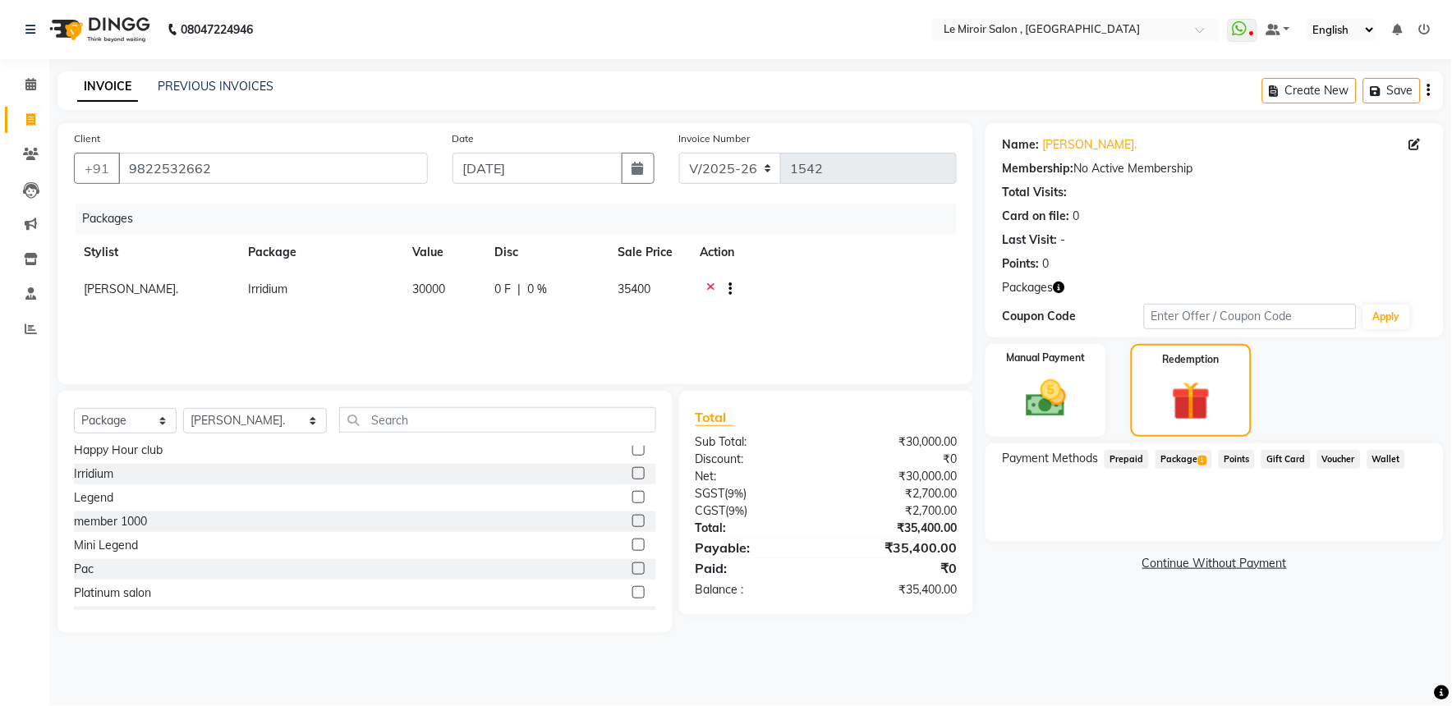
click at [1179, 465] on span "Package 1" at bounding box center [1184, 459] width 57 height 19
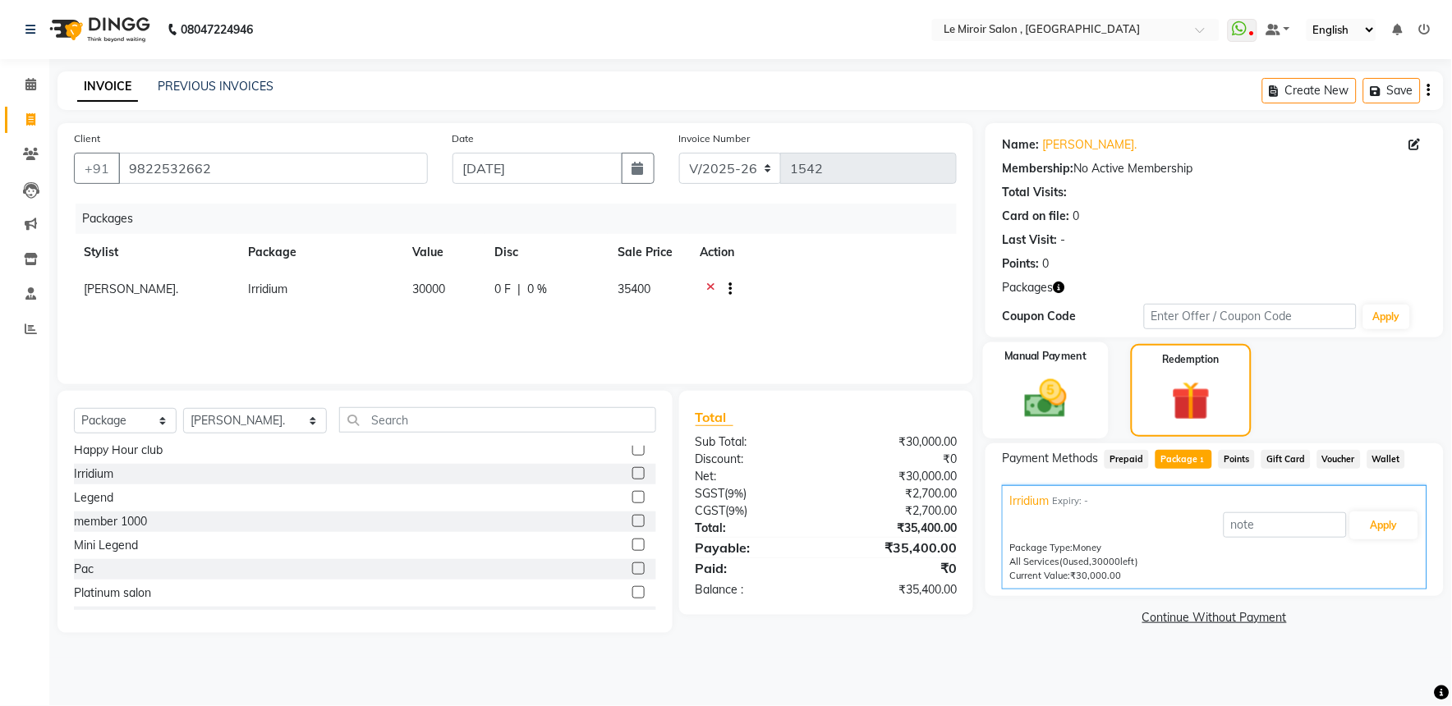
click at [1037, 403] on img at bounding box center [1046, 399] width 68 height 48
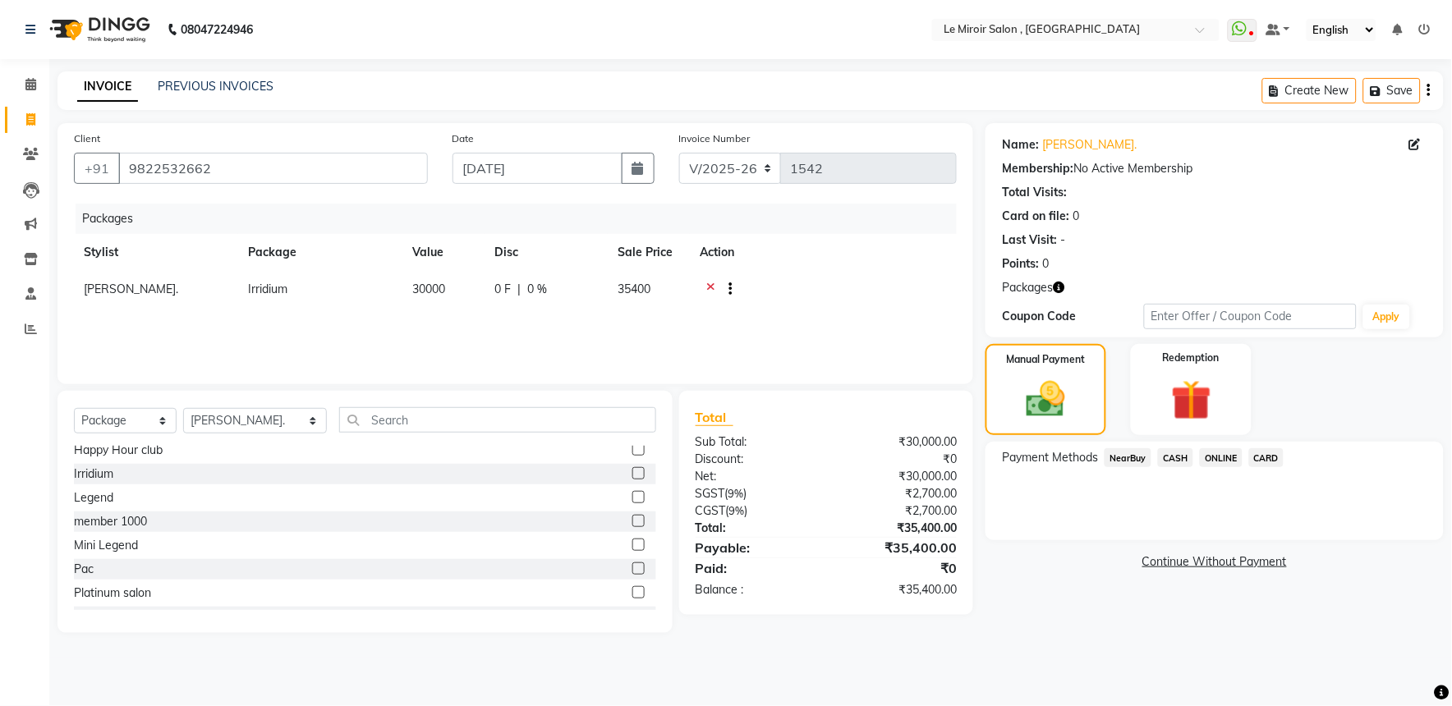
click at [1226, 455] on span "ONLINE" at bounding box center [1221, 457] width 43 height 19
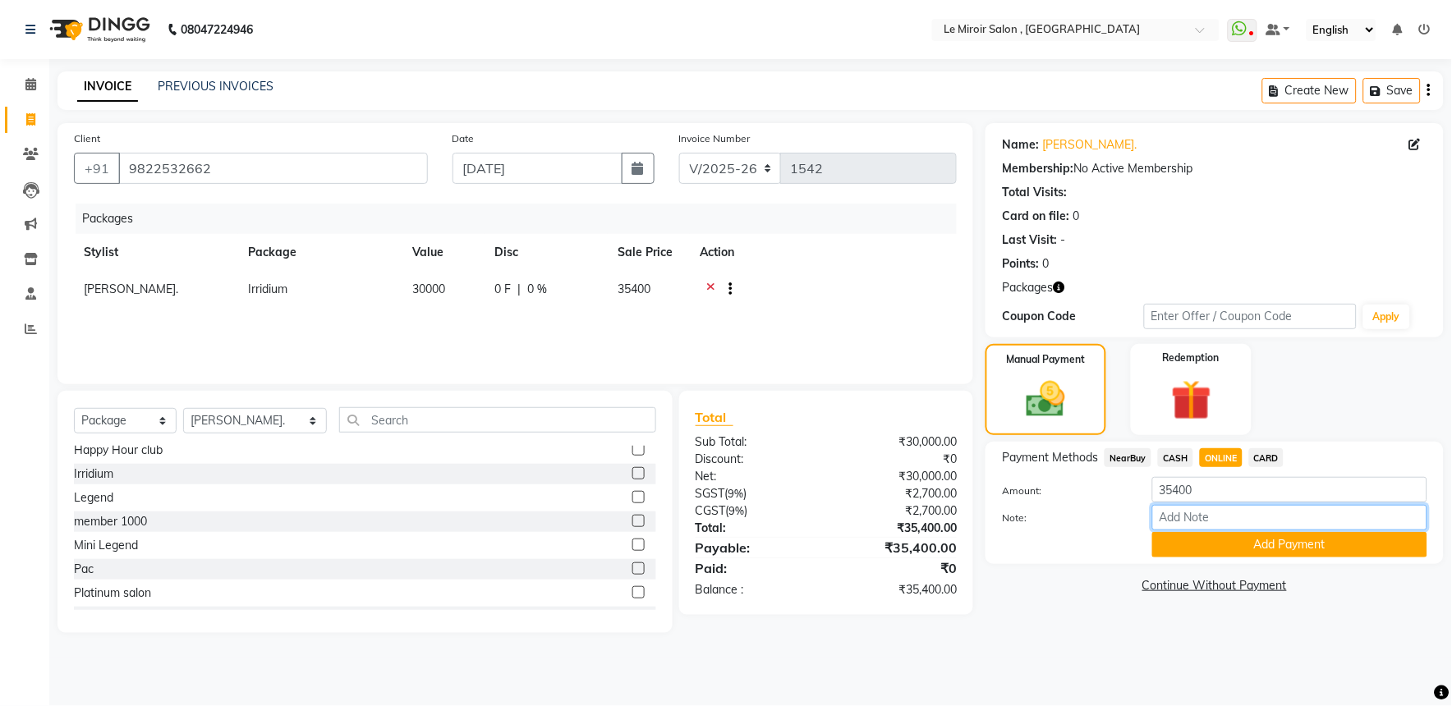
click at [1202, 518] on input "Note:" at bounding box center [1289, 517] width 275 height 25
type input "110706836688"
click at [1204, 549] on button "Add Payment" at bounding box center [1289, 544] width 275 height 25
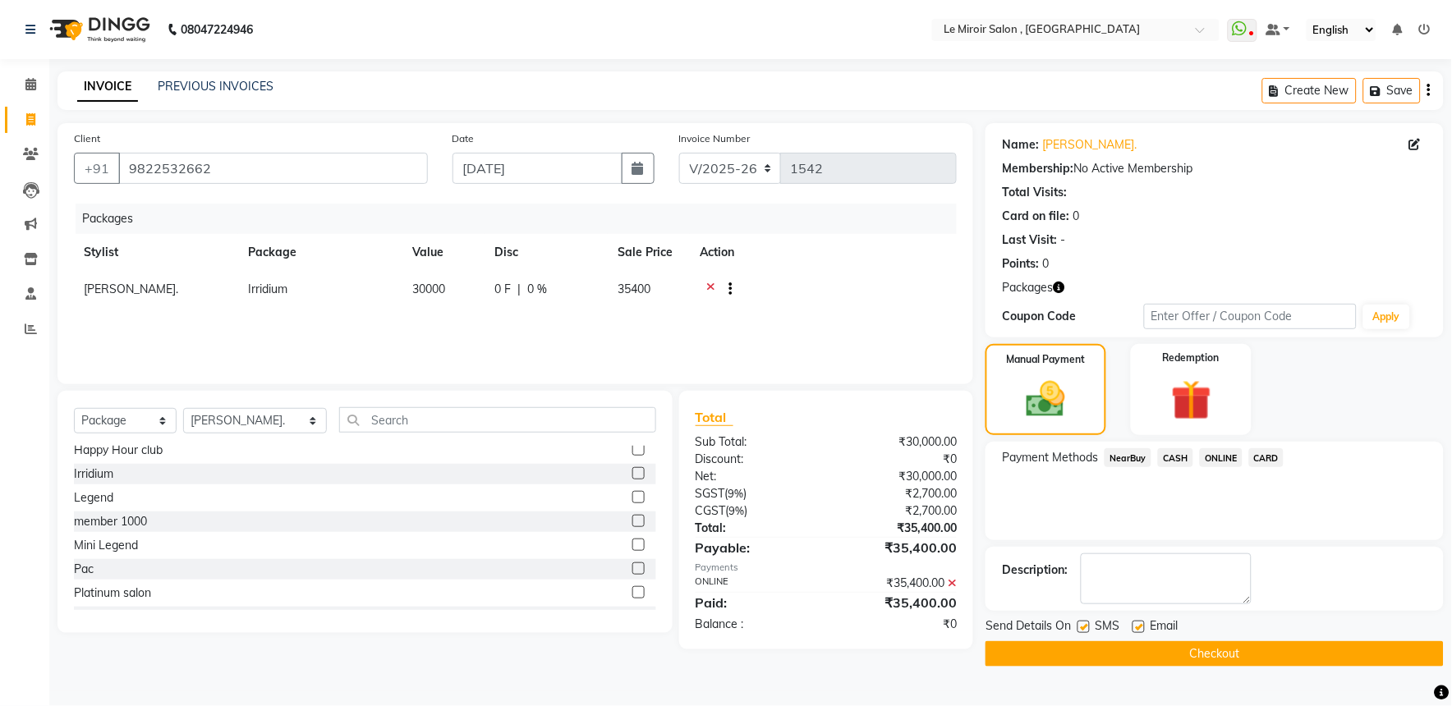
click at [1138, 628] on label at bounding box center [1139, 627] width 12 height 12
click at [1138, 628] on input "checkbox" at bounding box center [1138, 628] width 11 height 11
checkbox input "false"
click at [1087, 628] on label at bounding box center [1084, 627] width 12 height 12
click at [1087, 628] on input "checkbox" at bounding box center [1083, 628] width 11 height 11
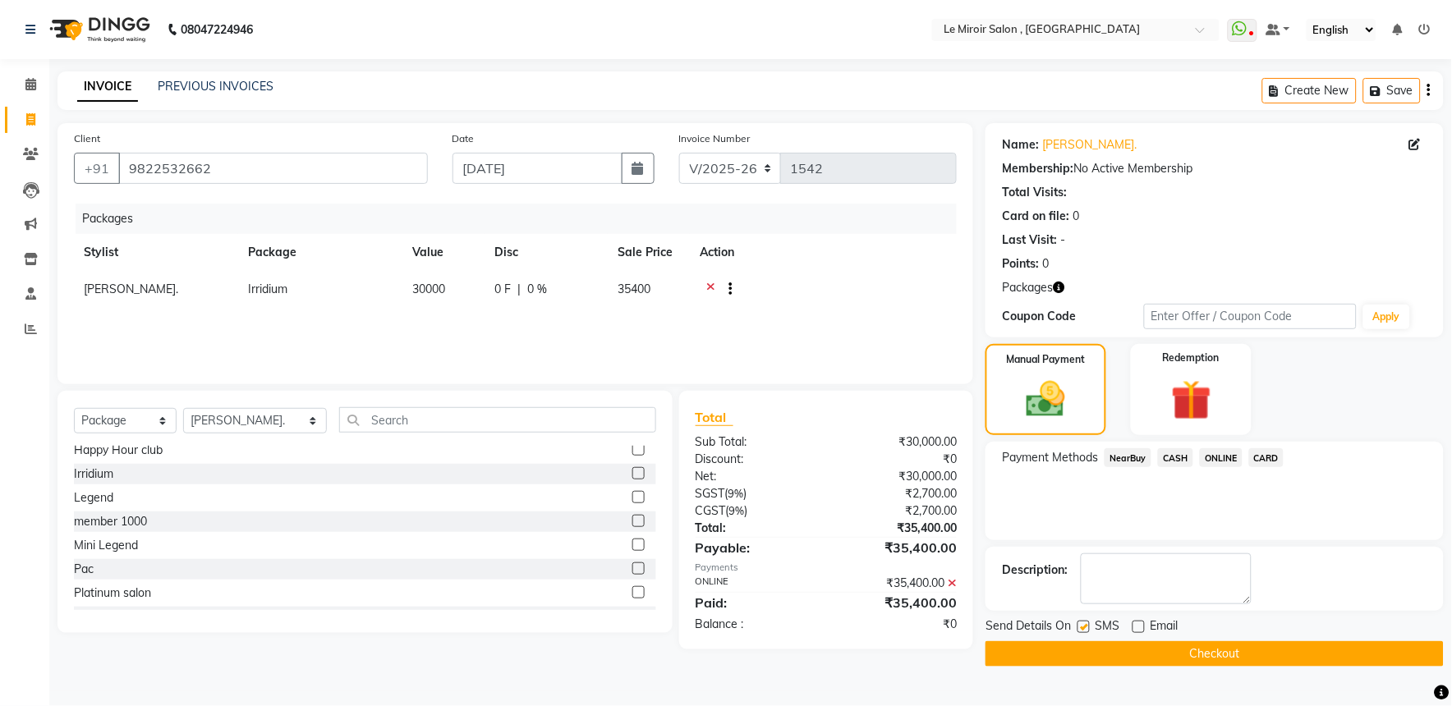
checkbox input "false"
click at [1079, 650] on button "Checkout" at bounding box center [1215, 653] width 458 height 25
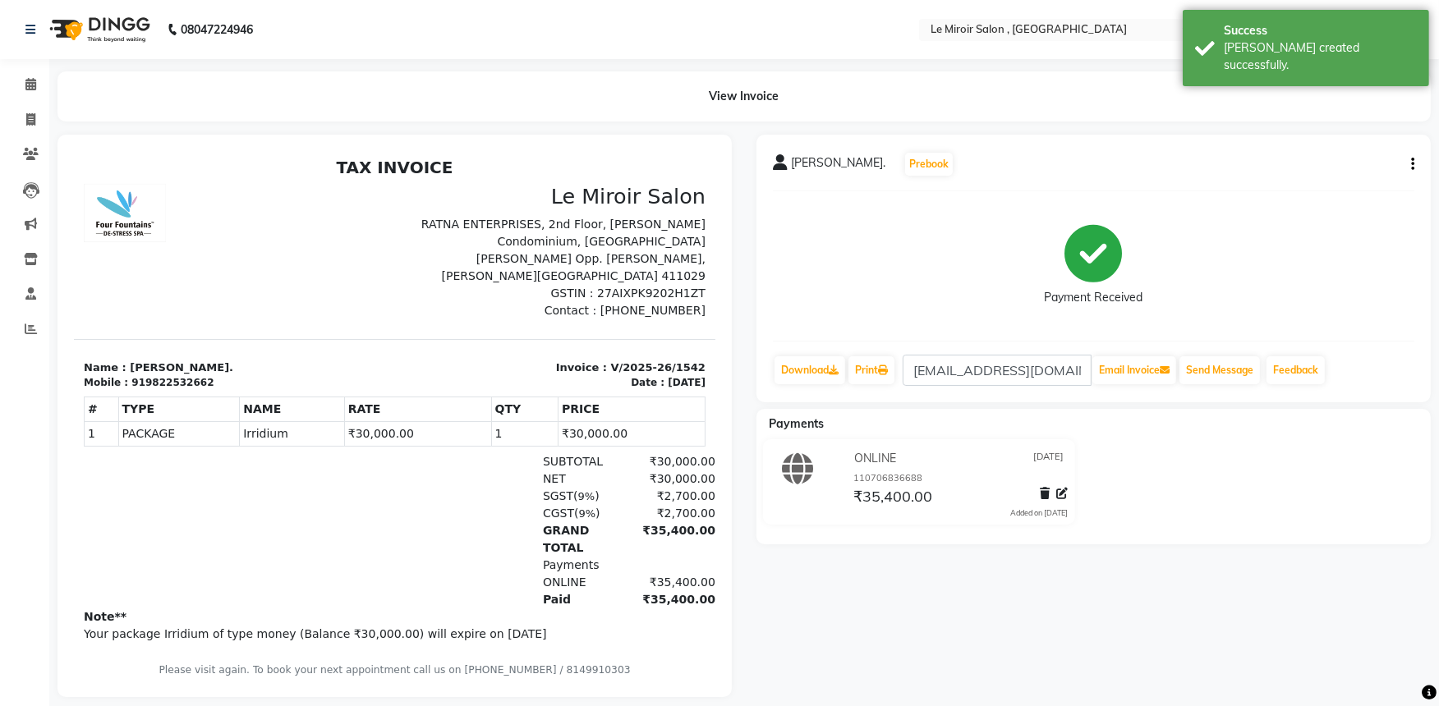
click at [1413, 165] on icon "button" at bounding box center [1412, 164] width 3 height 1
click at [1336, 151] on div "Cancel Invoice" at bounding box center [1346, 154] width 82 height 21
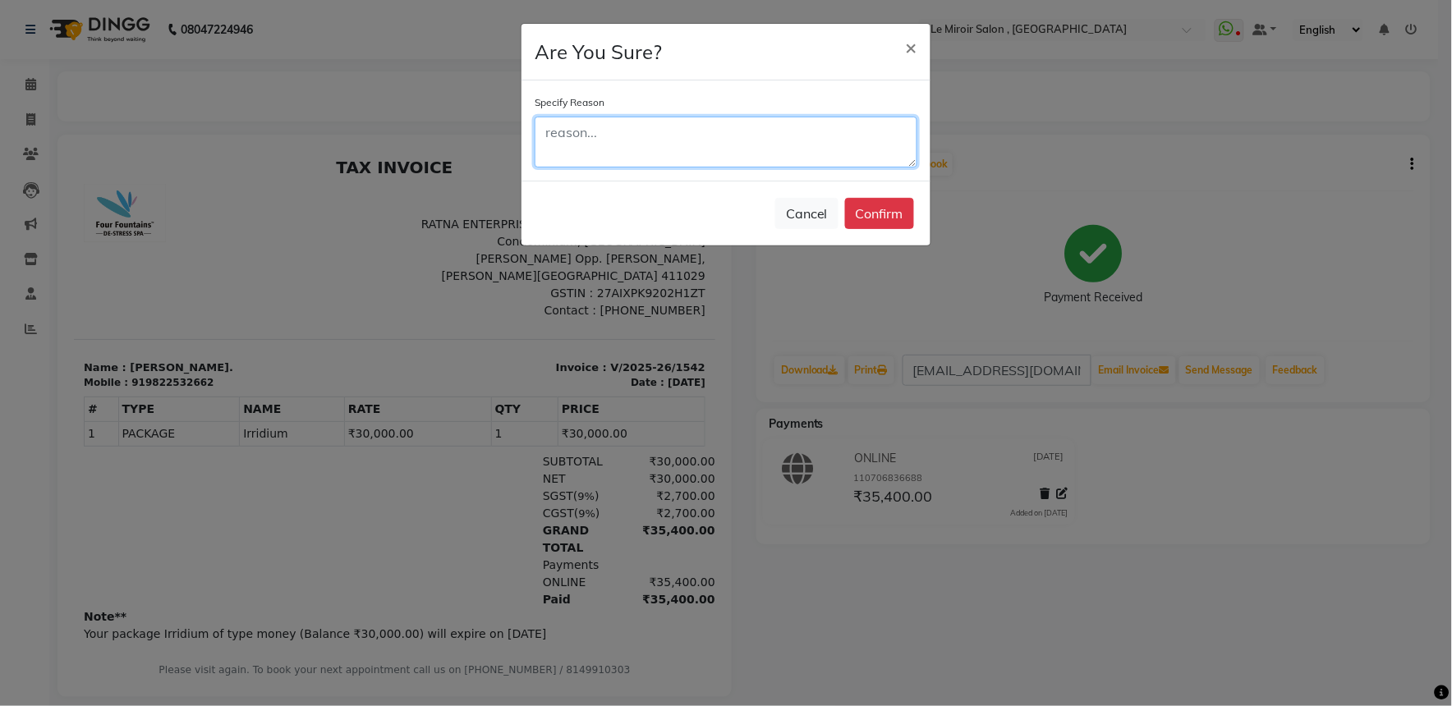
click at [687, 157] on textarea at bounding box center [726, 142] width 383 height 51
type textarea "wrong"
click at [880, 217] on button "Confirm" at bounding box center [879, 213] width 69 height 31
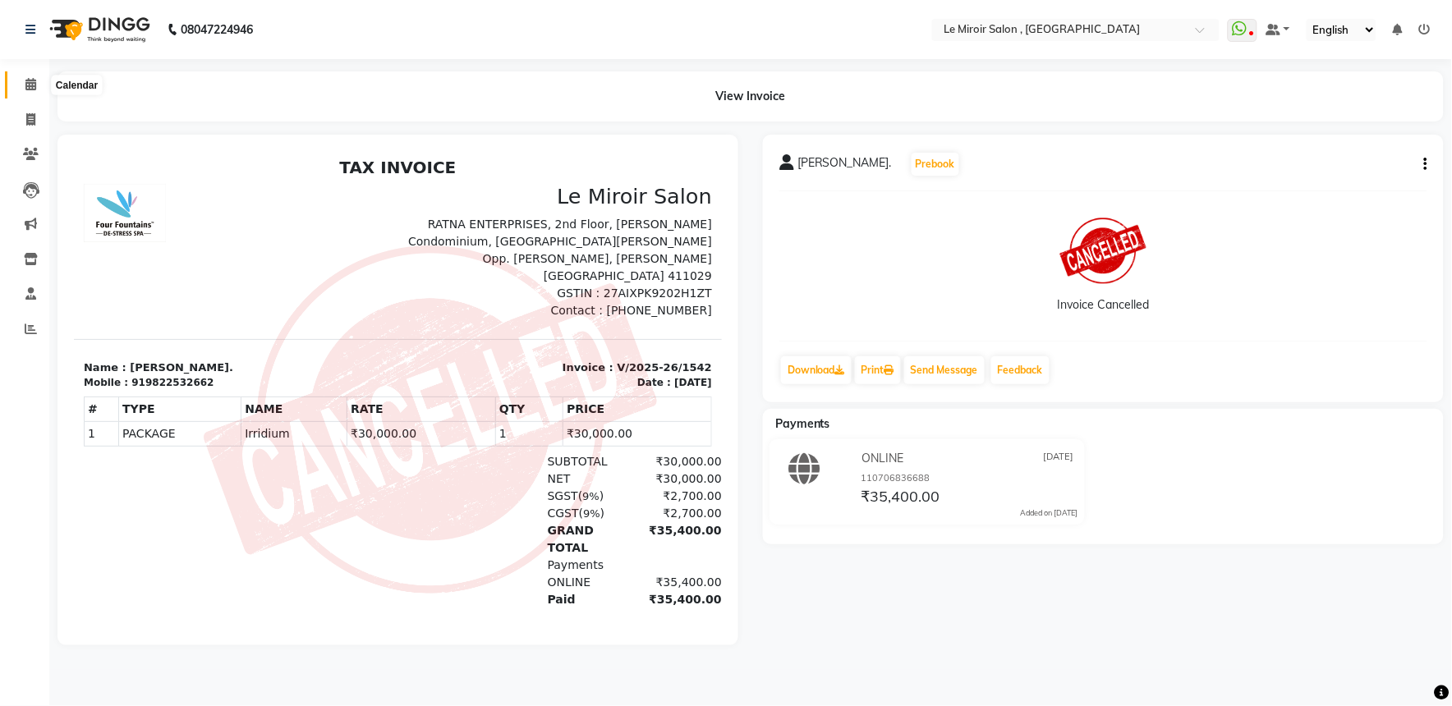
click at [27, 80] on icon at bounding box center [30, 84] width 11 height 12
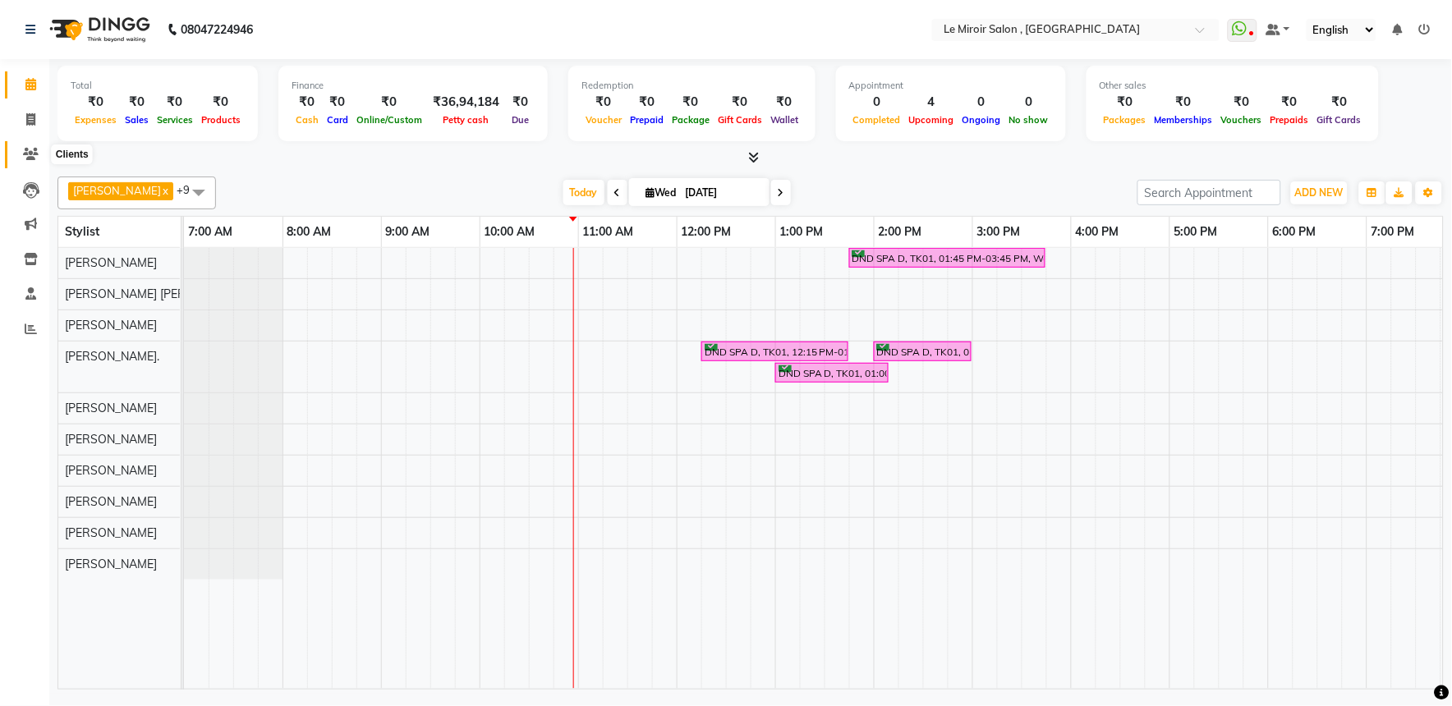
click at [25, 149] on icon at bounding box center [31, 154] width 16 height 12
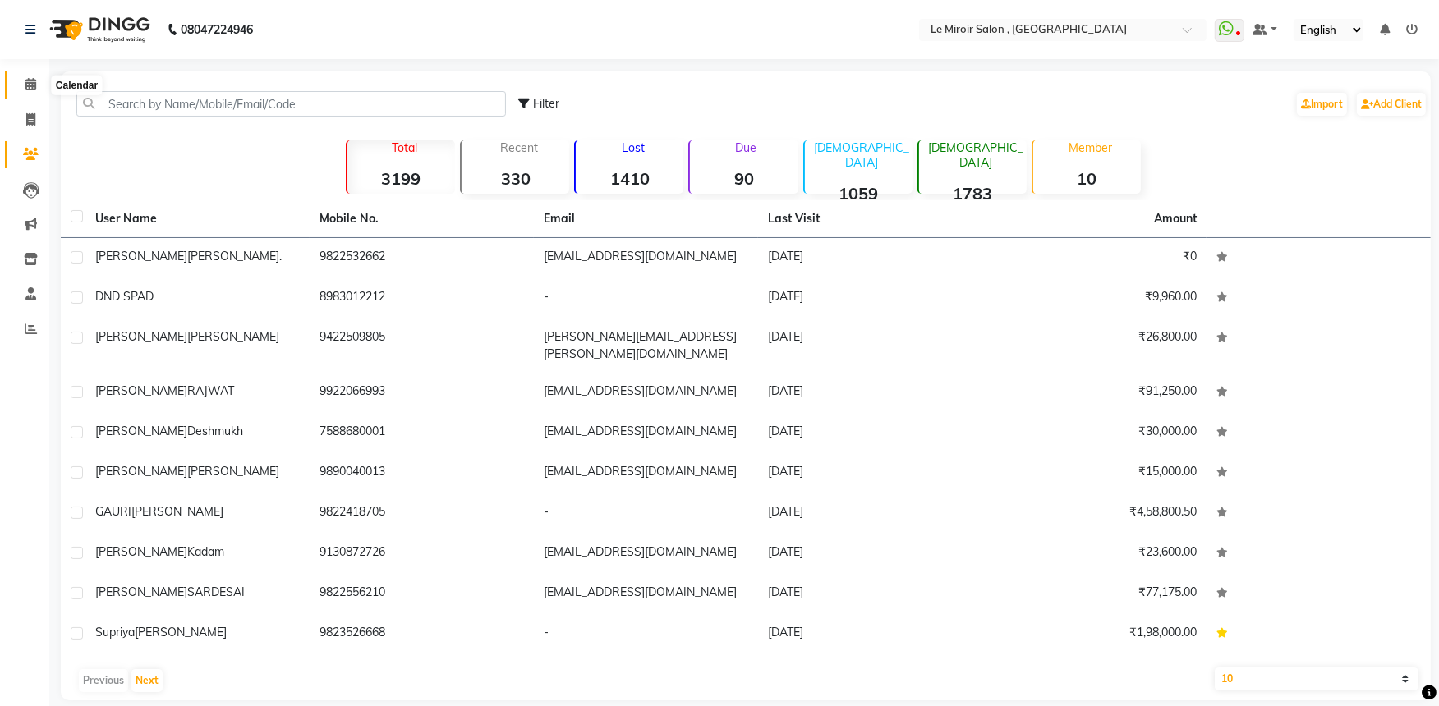
click at [21, 83] on span at bounding box center [30, 85] width 29 height 19
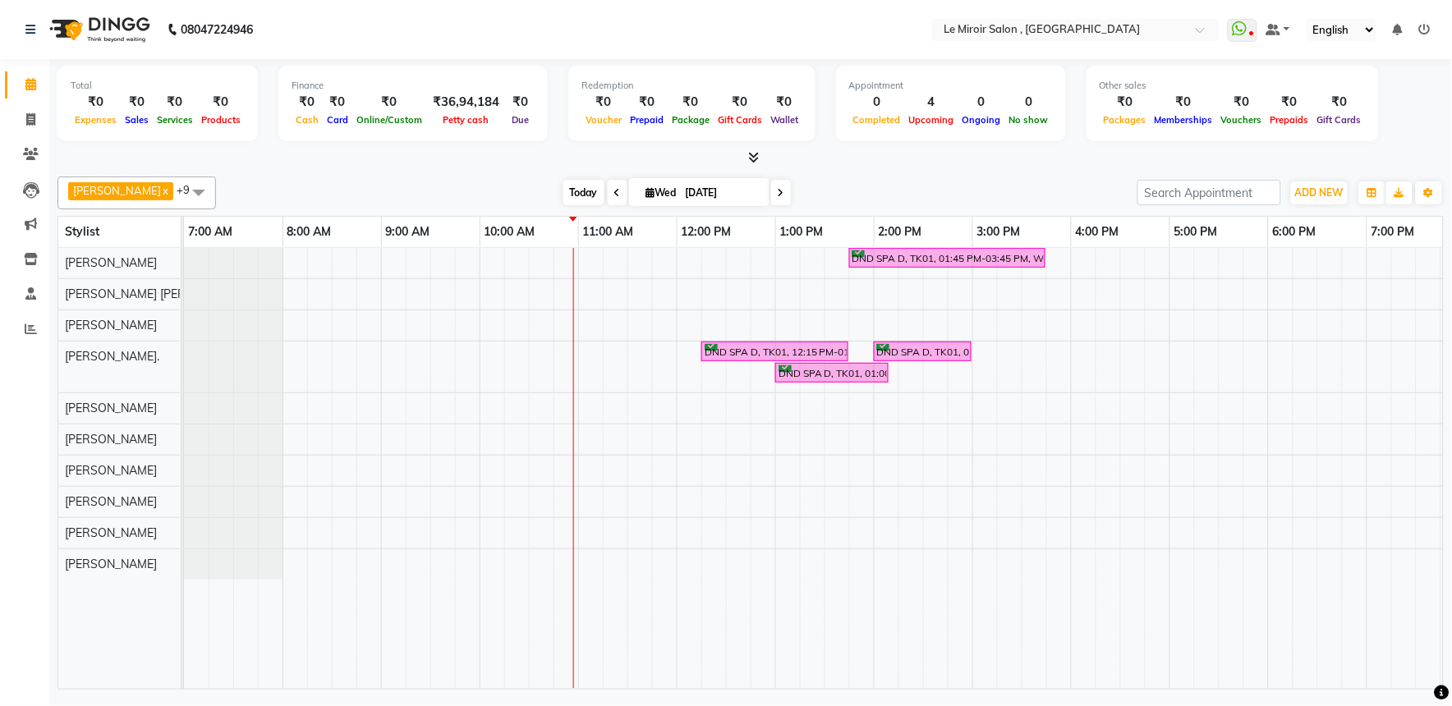
click at [572, 192] on span "Today" at bounding box center [583, 192] width 41 height 25
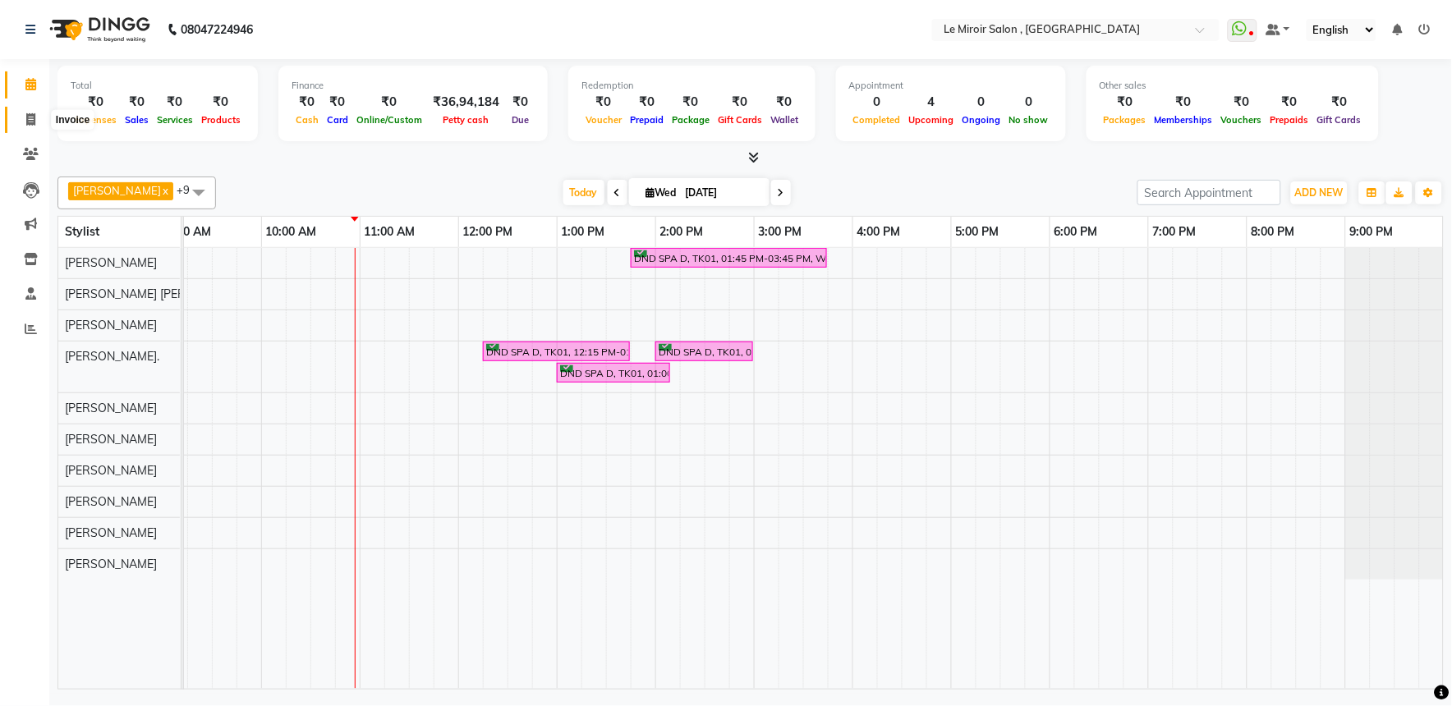
click at [21, 123] on span at bounding box center [30, 120] width 29 height 19
select select "service"
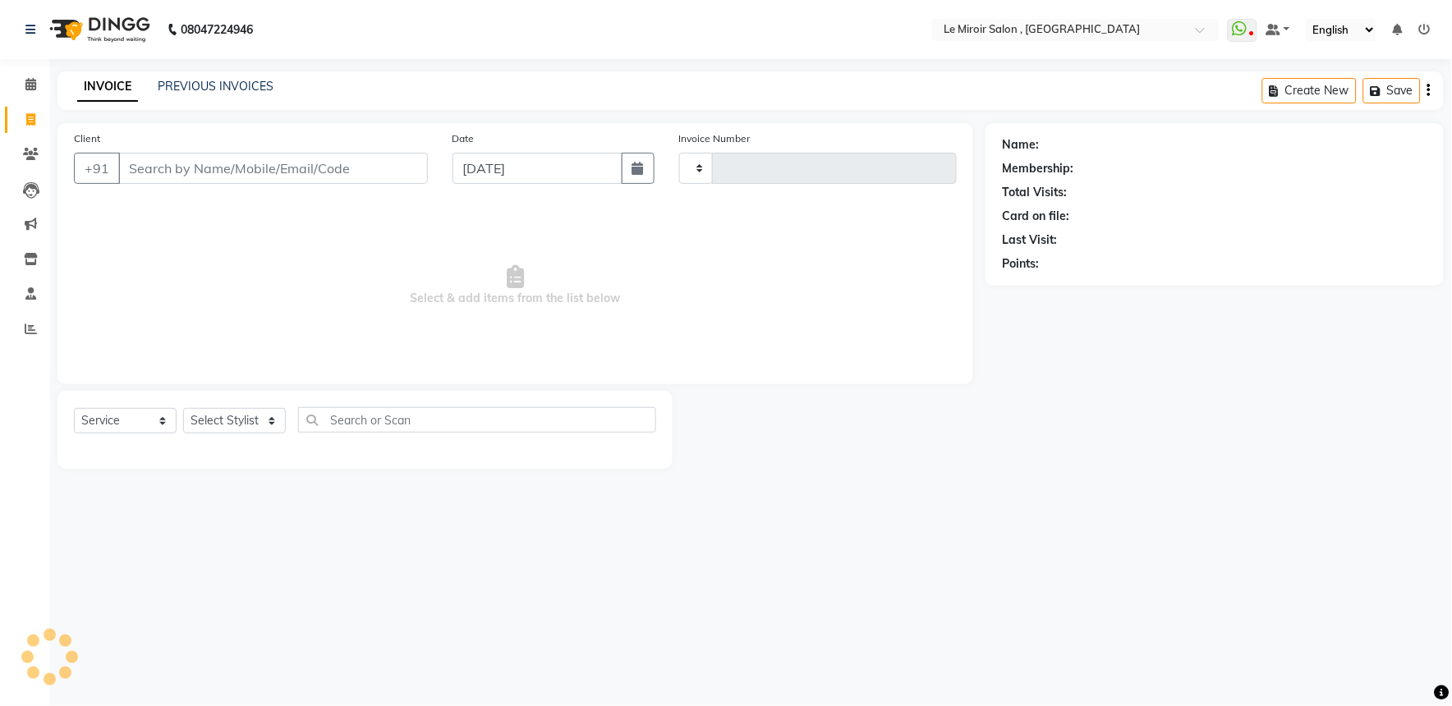
type input "1543"
select select "53"
click at [230, 164] on input "Client" at bounding box center [273, 168] width 310 height 31
paste input "9822532662"
type input "9822532662"
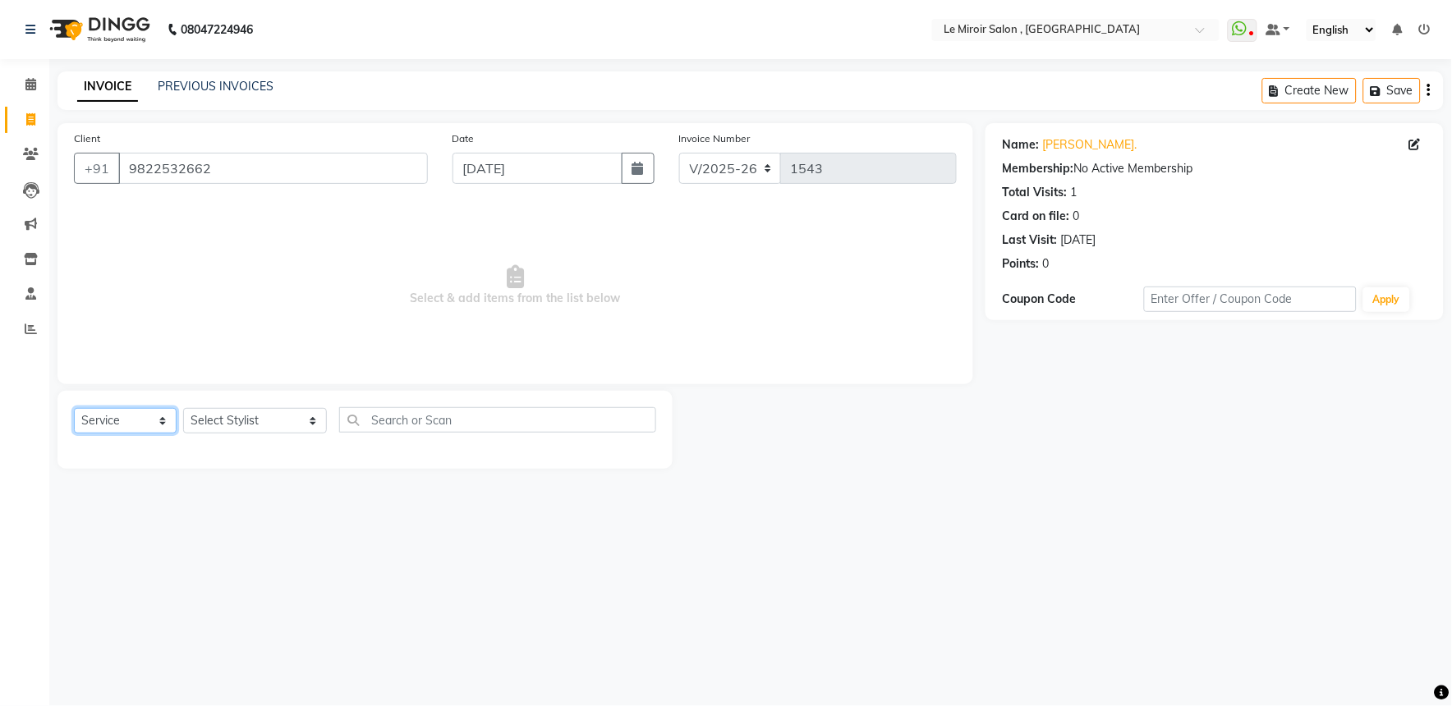
click at [102, 419] on select "Select Service Product Membership Package Voucher Prepaid Gift Card" at bounding box center [125, 420] width 103 height 25
click at [74, 409] on select "Select Service Product Membership Package Voucher Prepaid Gift Card" at bounding box center [125, 420] width 103 height 25
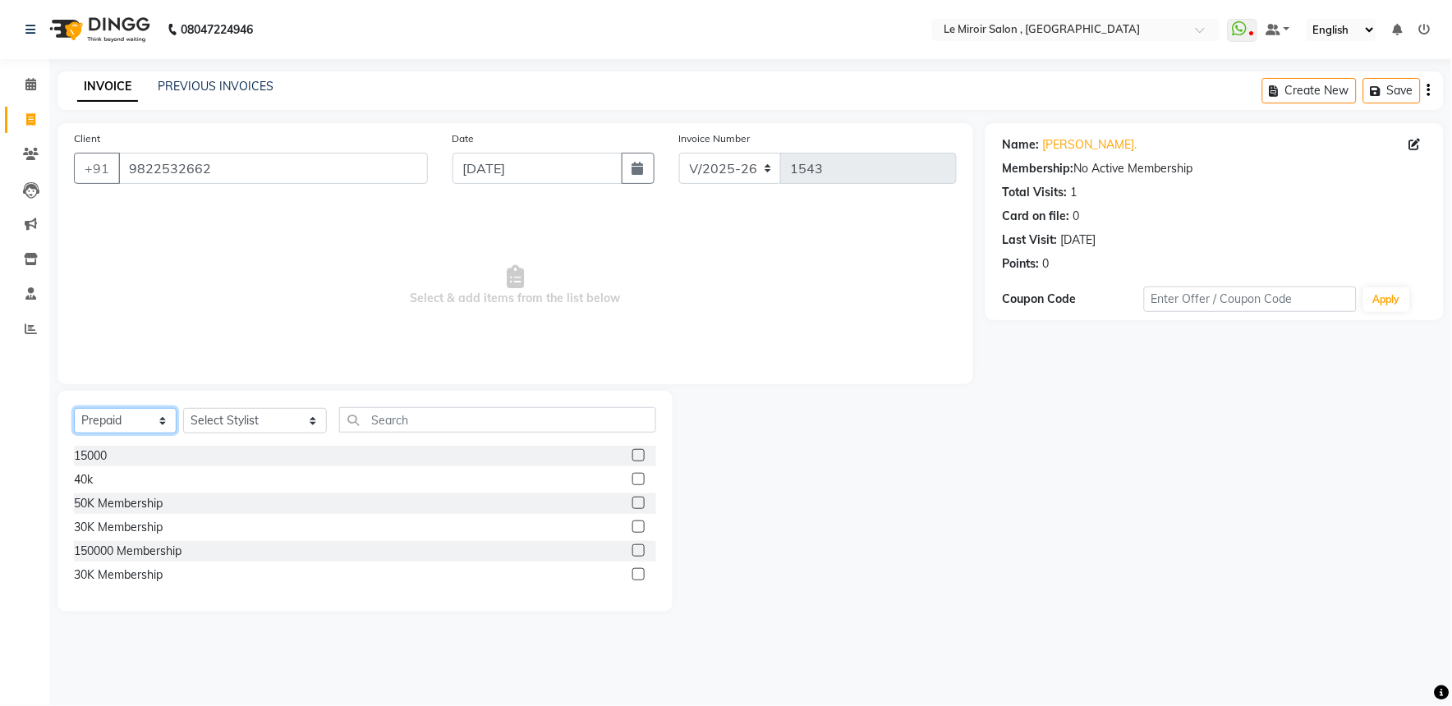
click at [154, 422] on select "Select Service Product Membership Package Voucher Prepaid Gift Card" at bounding box center [125, 420] width 103 height 25
select select "V"
click at [74, 409] on select "Select Service Product Membership Package Voucher Prepaid Gift Card" at bounding box center [125, 420] width 103 height 25
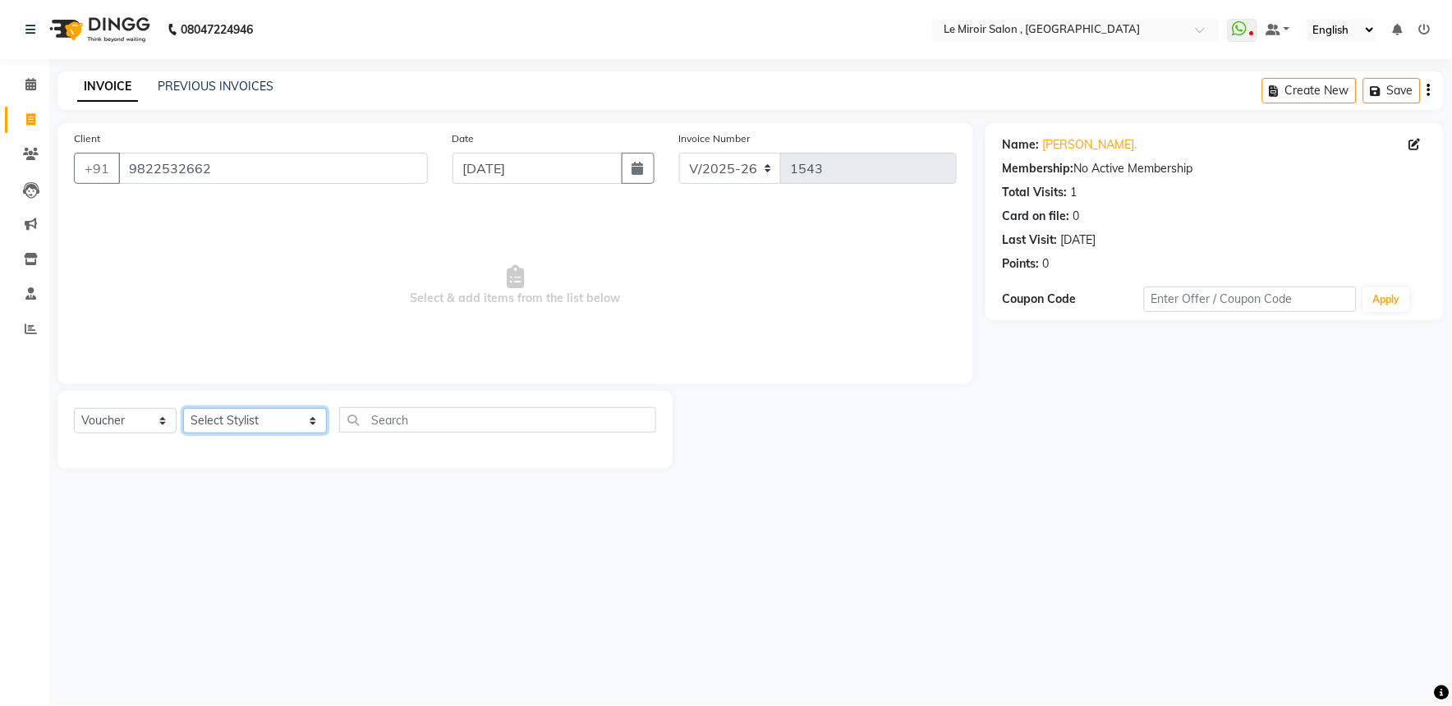
click at [260, 424] on select "Select Stylist [PERSON_NAME] [PERSON_NAME] CA [PERSON_NAME] [PERSON_NAME] Front…" at bounding box center [255, 420] width 144 height 25
select select "48396"
click at [183, 409] on select "Select Stylist [PERSON_NAME] [PERSON_NAME] CA [PERSON_NAME] [PERSON_NAME] Front…" at bounding box center [255, 420] width 144 height 25
click at [444, 416] on input "text" at bounding box center [497, 419] width 317 height 25
type input "3"
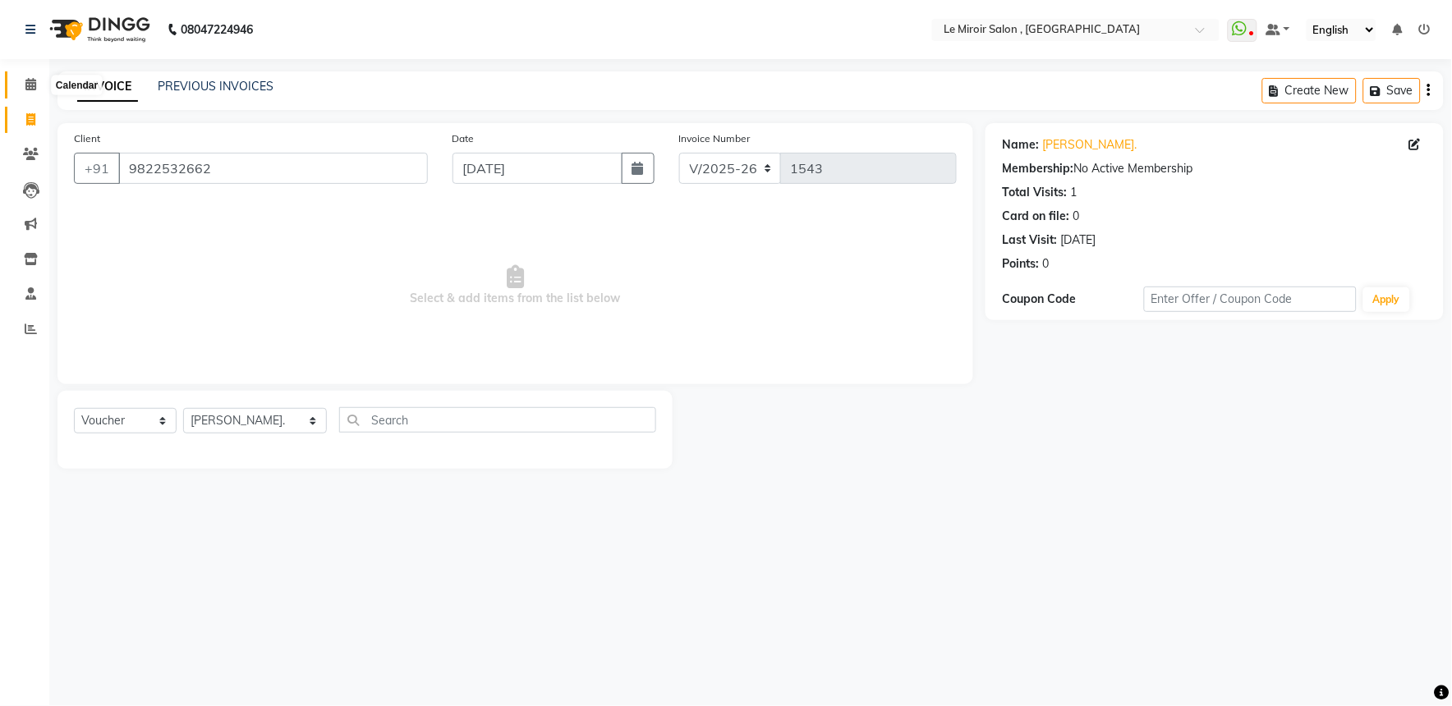
click at [31, 89] on icon at bounding box center [30, 84] width 11 height 12
